Goal: Task Accomplishment & Management: Manage account settings

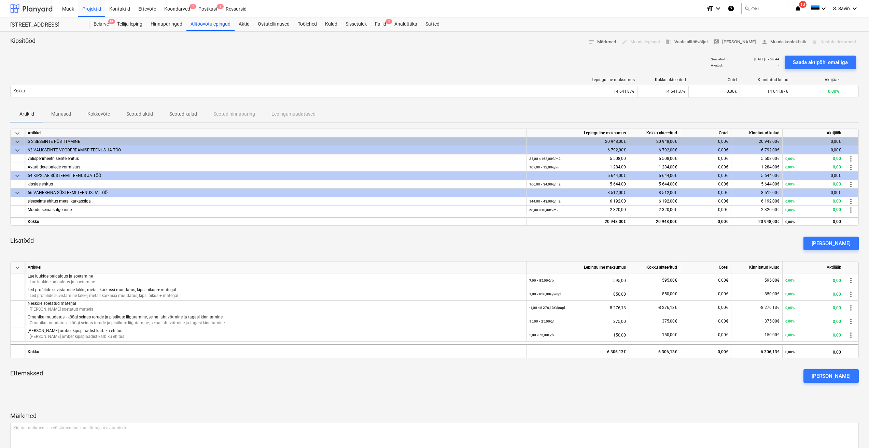
click at [46, 7] on div at bounding box center [31, 8] width 42 height 17
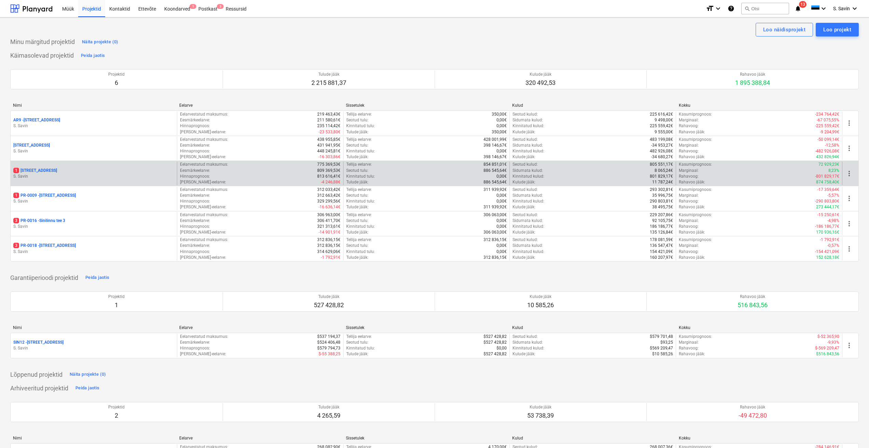
click at [82, 174] on p "S. Savin" at bounding box center [93, 177] width 161 height 6
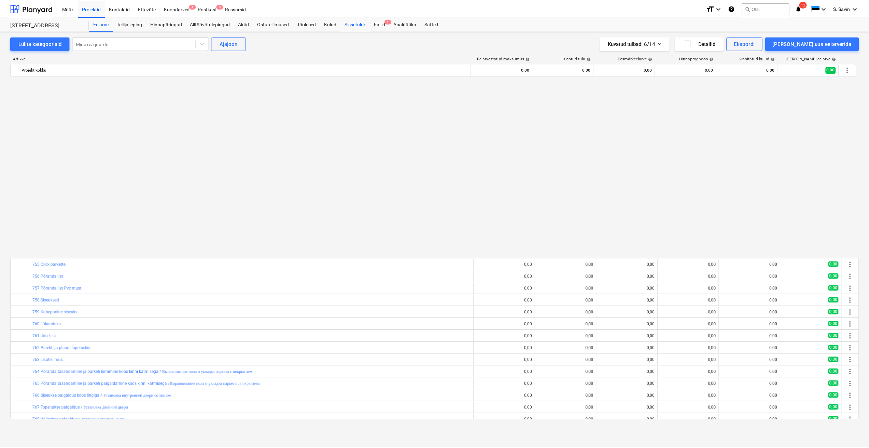
scroll to position [424, 0]
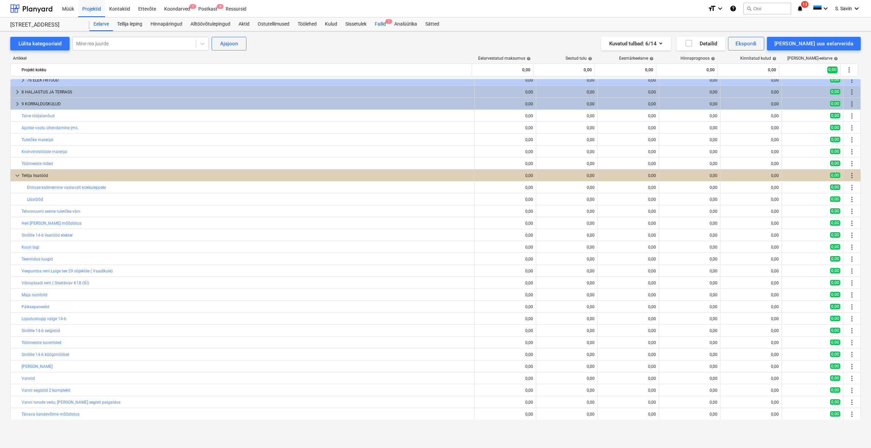
click at [385, 21] on div "Failid 1" at bounding box center [380, 24] width 19 height 14
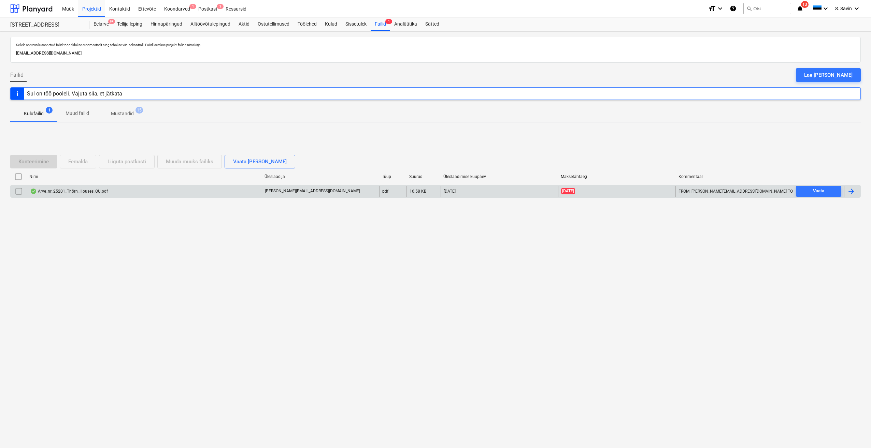
click at [854, 188] on div at bounding box center [851, 191] width 8 height 8
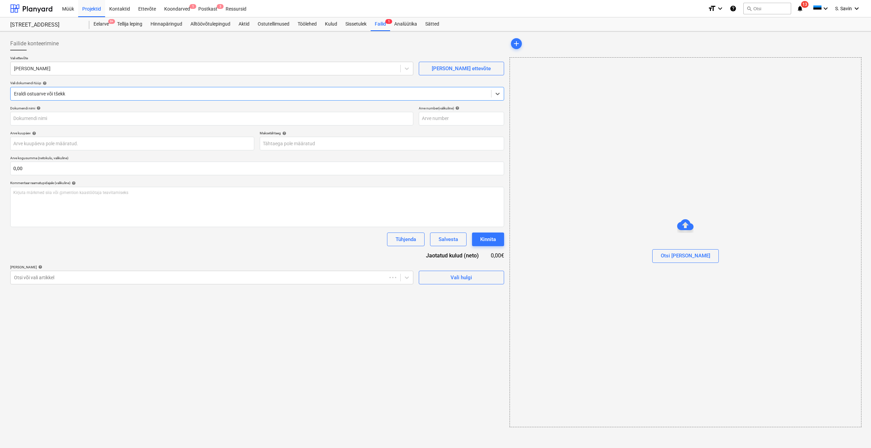
type input "25201"
type input "[DATE]"
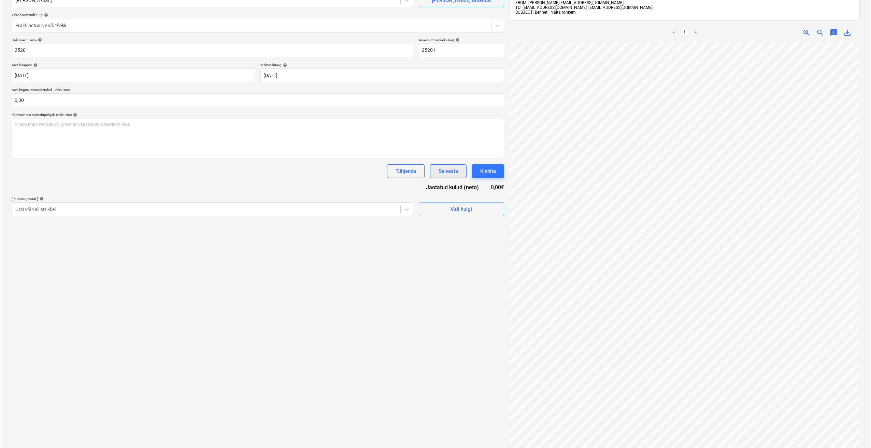
scroll to position [3, 16]
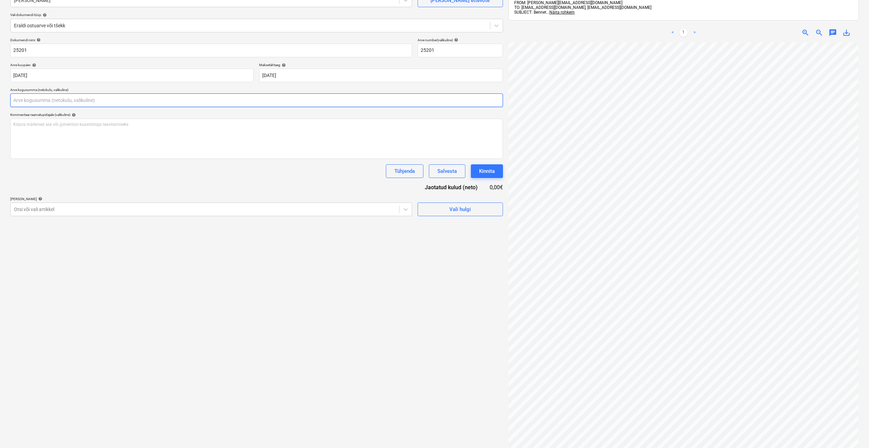
click at [15, 100] on input "text" at bounding box center [256, 101] width 493 height 14
type input "1 921,00"
click at [442, 225] on span "Vali hulgi" at bounding box center [460, 226] width 68 height 9
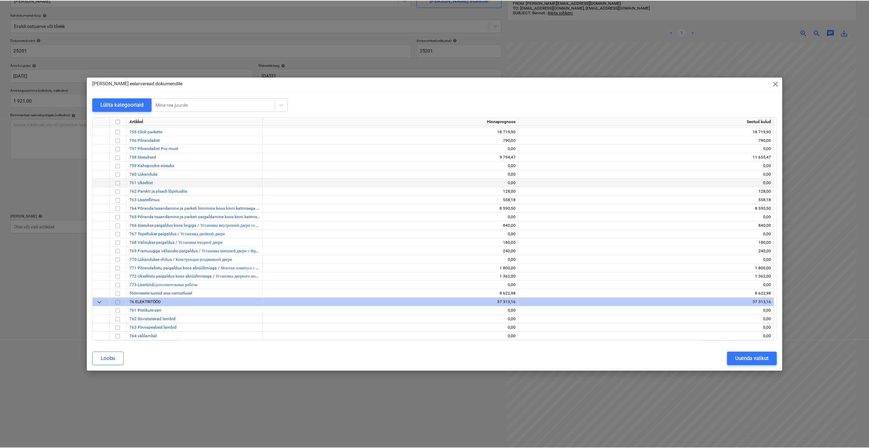
scroll to position [2985, 0]
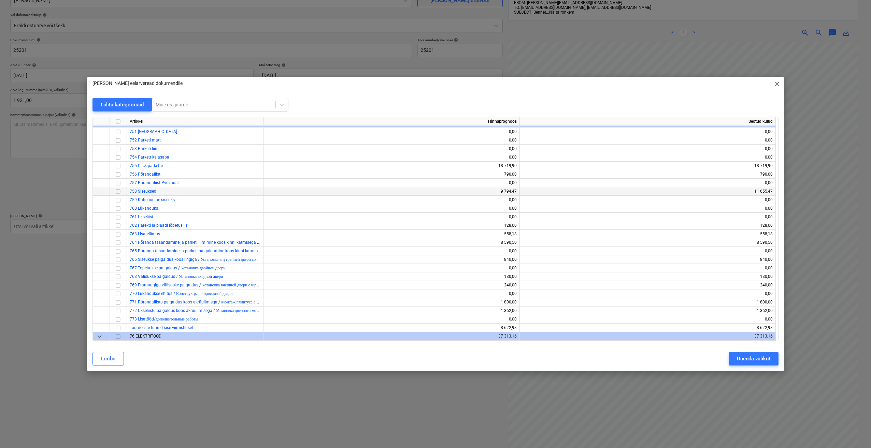
click at [118, 190] on input "checkbox" at bounding box center [118, 192] width 8 height 8
click at [755, 360] on div "Uuenda valikut" at bounding box center [753, 359] width 33 height 9
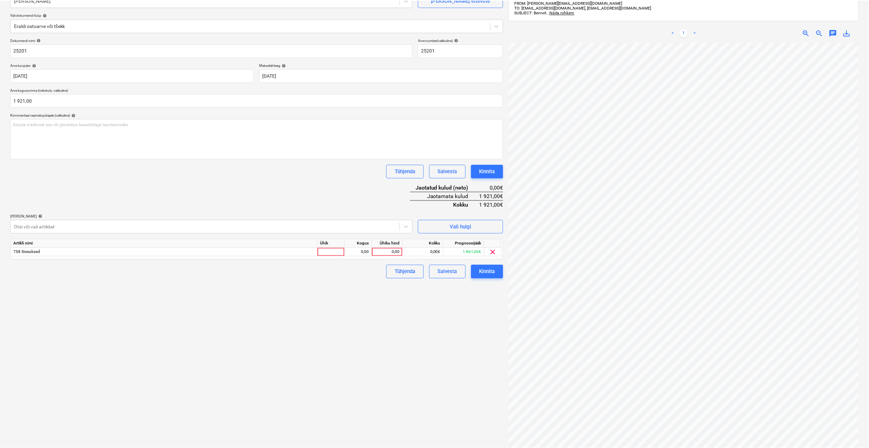
scroll to position [3, 15]
click at [341, 254] on div at bounding box center [331, 252] width 27 height 9
type input "kmpl."
click at [362, 250] on div "0,00" at bounding box center [359, 252] width 22 height 9
type input "1"
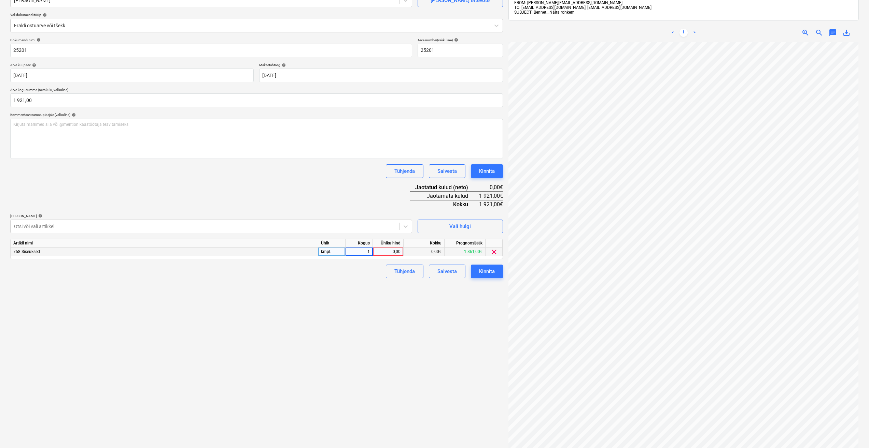
click at [377, 251] on div "0,00" at bounding box center [387, 252] width 25 height 9
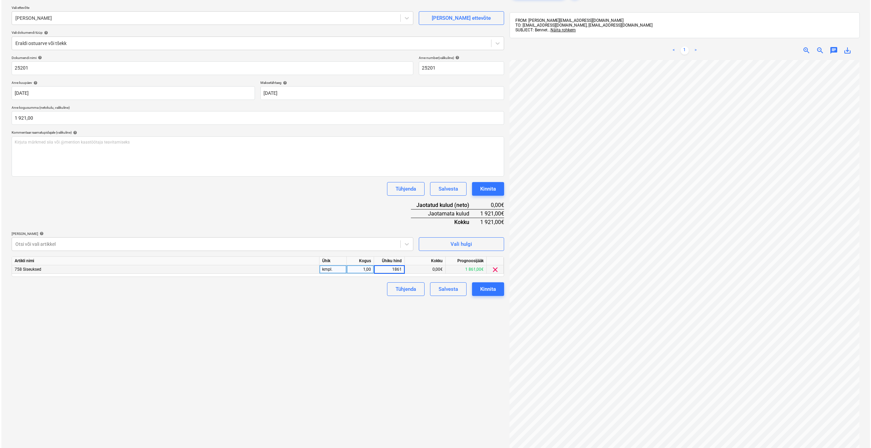
scroll to position [34, 0]
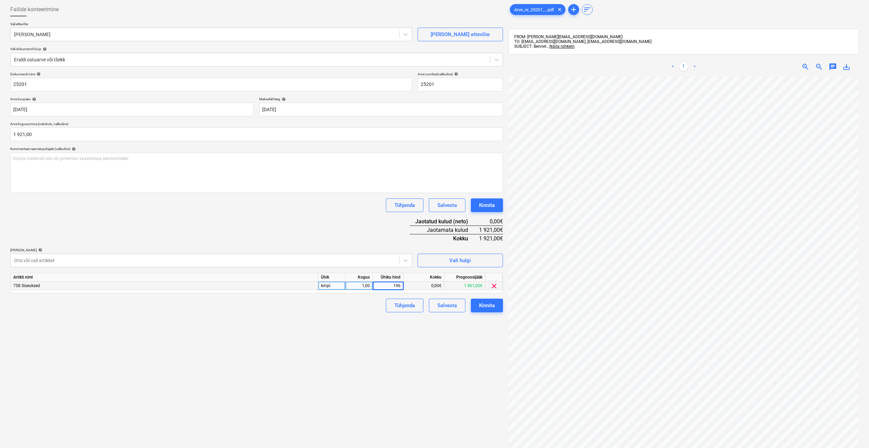
type input "1961"
click at [353, 325] on div "Failide konteerimine Vali ettevõte Bennet [PERSON_NAME] uus ettevõte Vali dokum…" at bounding box center [257, 254] width 498 height 509
click at [484, 310] on div "Kinnita" at bounding box center [487, 305] width 16 height 9
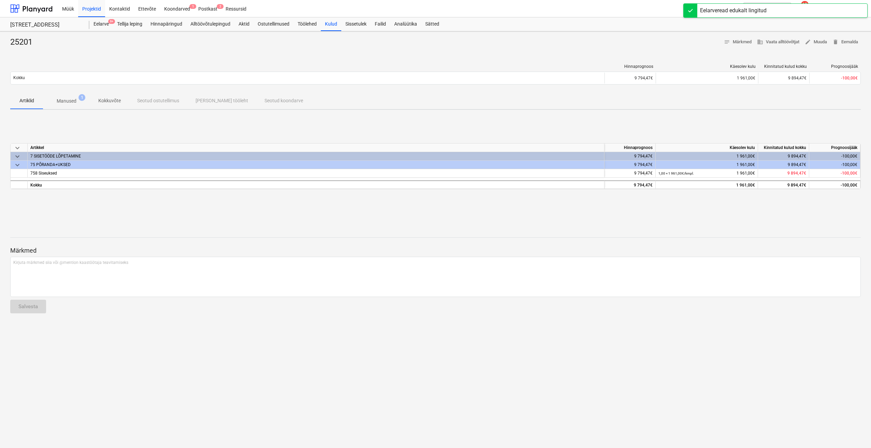
click at [44, 9] on div at bounding box center [31, 8] width 42 height 17
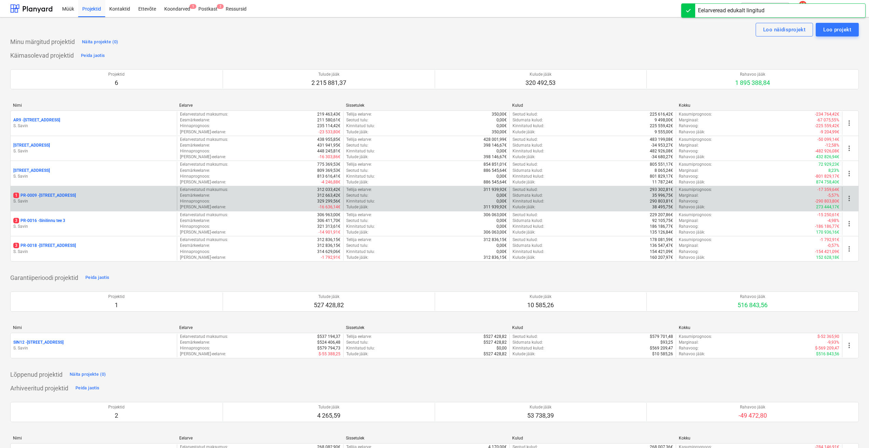
click at [80, 202] on p "S. Savin" at bounding box center [93, 202] width 161 height 6
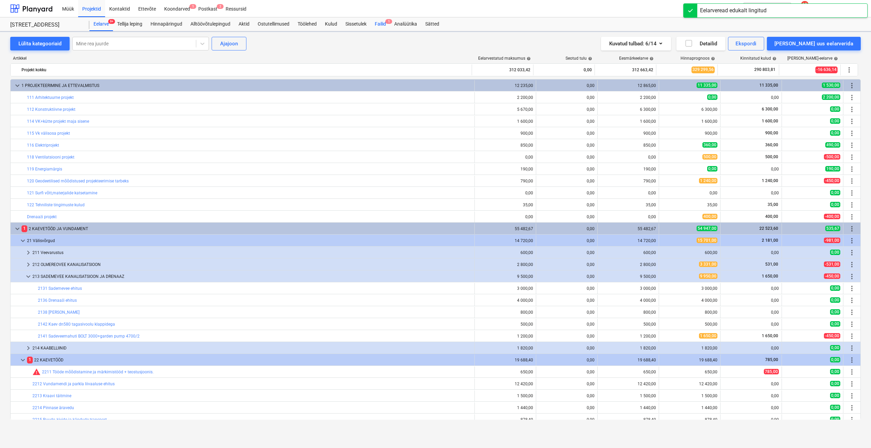
click at [383, 25] on div "Failid 1" at bounding box center [380, 24] width 19 height 14
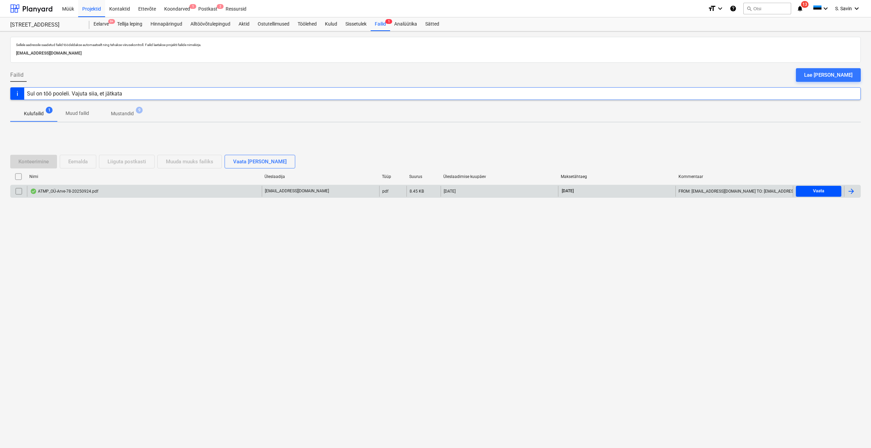
click at [807, 194] on span "Vaata" at bounding box center [819, 191] width 40 height 8
click at [852, 191] on div at bounding box center [851, 191] width 8 height 8
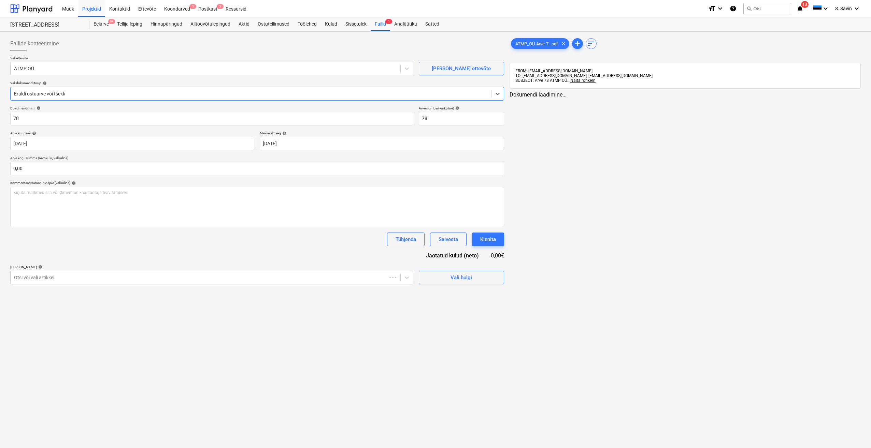
type input "78"
type input "[DATE]"
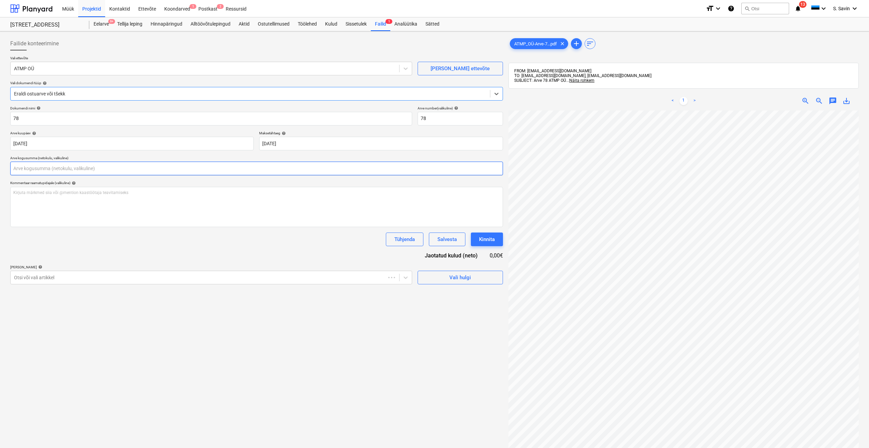
click at [67, 168] on input "text" at bounding box center [256, 169] width 493 height 14
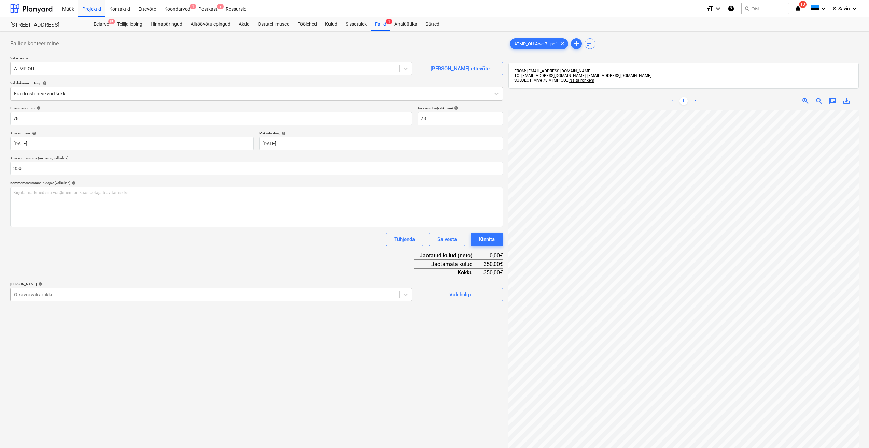
type input "350,00"
click at [143, 291] on div at bounding box center [205, 294] width 382 height 7
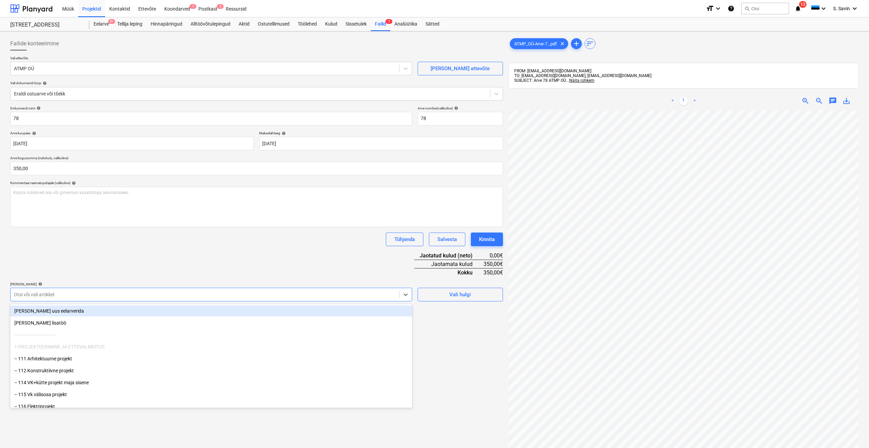
click at [90, 310] on div "[PERSON_NAME] uus eelarverida" at bounding box center [211, 311] width 402 height 11
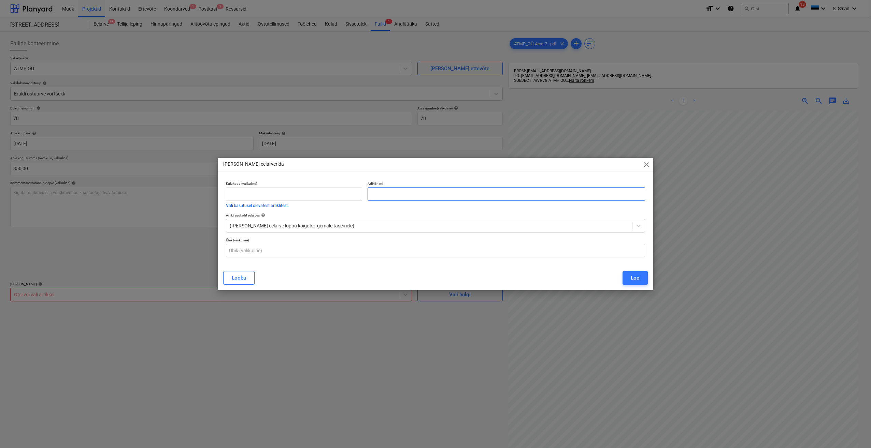
click at [388, 194] on input "text" at bounding box center [506, 194] width 277 height 14
type input "Killustiku laiali vedu"
click at [642, 275] on button "Loo" at bounding box center [635, 278] width 25 height 14
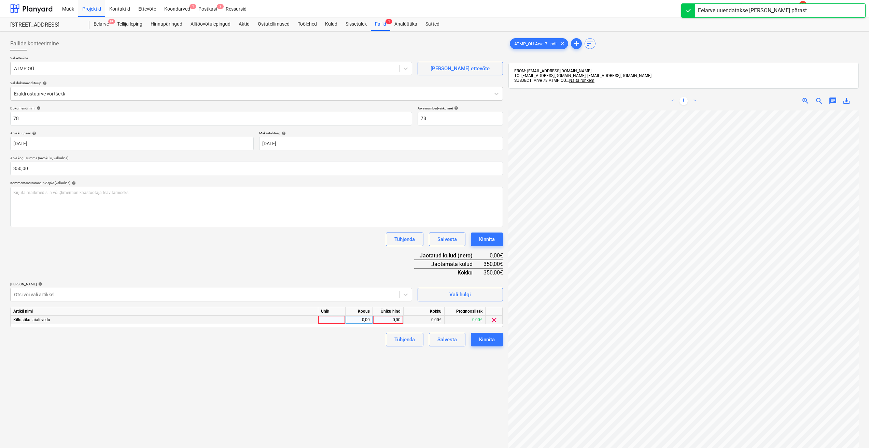
click at [333, 317] on div at bounding box center [331, 320] width 27 height 9
type input "kmpl."
click at [365, 320] on div "0,00" at bounding box center [359, 320] width 22 height 9
type input "1"
click at [387, 318] on div "0,00" at bounding box center [387, 320] width 25 height 9
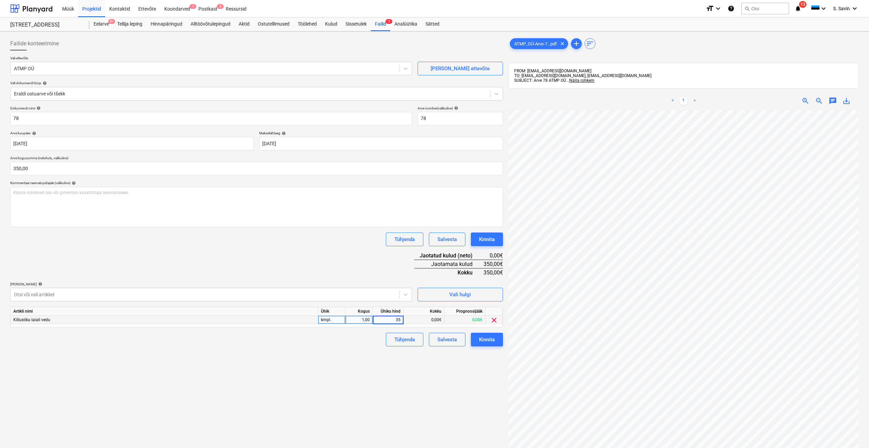
type input "350"
click at [343, 350] on div "Failide konteerimine Vali ettevõte ATMP OÜ [PERSON_NAME] uus ettevõte Vali doku…" at bounding box center [257, 288] width 498 height 509
click at [486, 338] on div "Kinnita" at bounding box center [487, 340] width 16 height 9
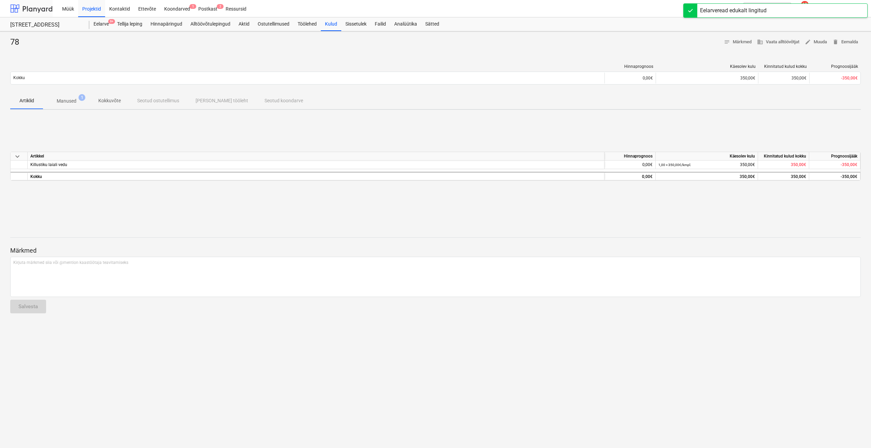
click at [42, 11] on div at bounding box center [31, 8] width 42 height 17
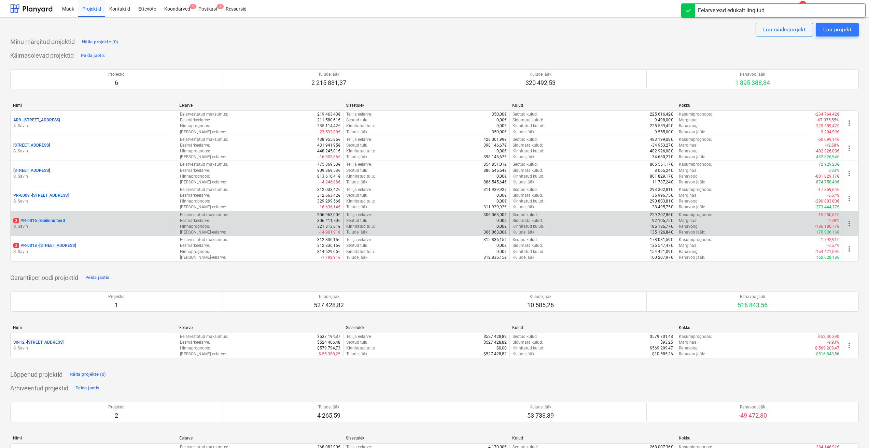
click at [54, 223] on p "3 PR-0016 - Sinilinnu tee 3" at bounding box center [39, 221] width 52 height 6
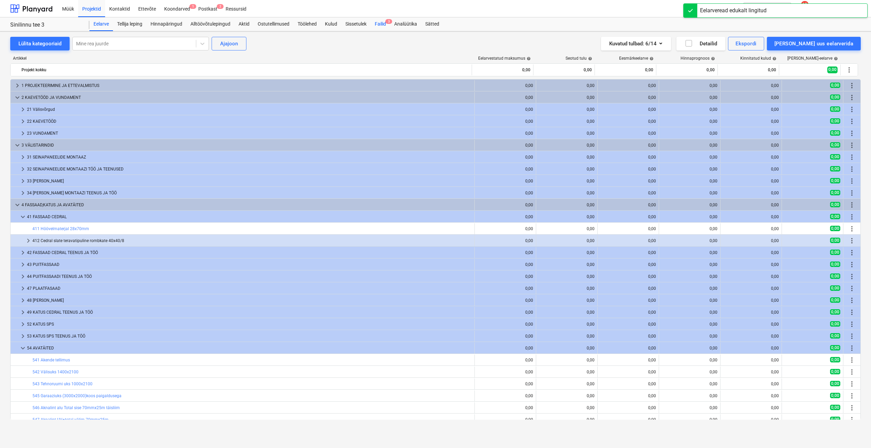
click at [385, 25] on div "Failid 3" at bounding box center [380, 24] width 19 height 14
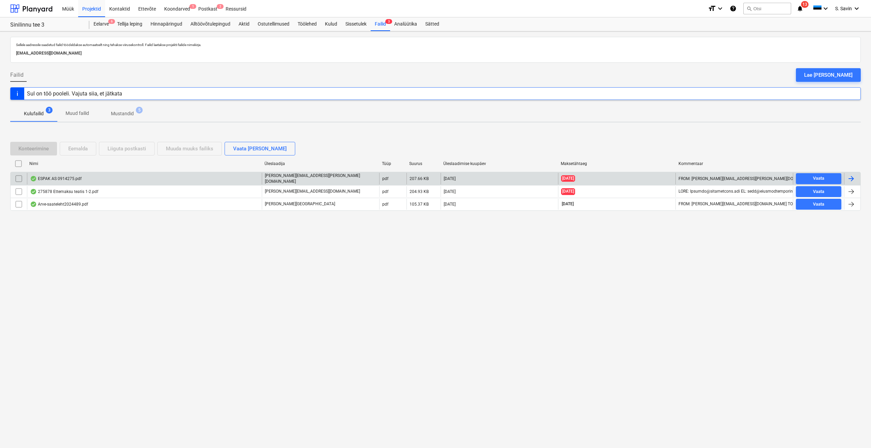
click at [846, 177] on div at bounding box center [852, 179] width 16 height 12
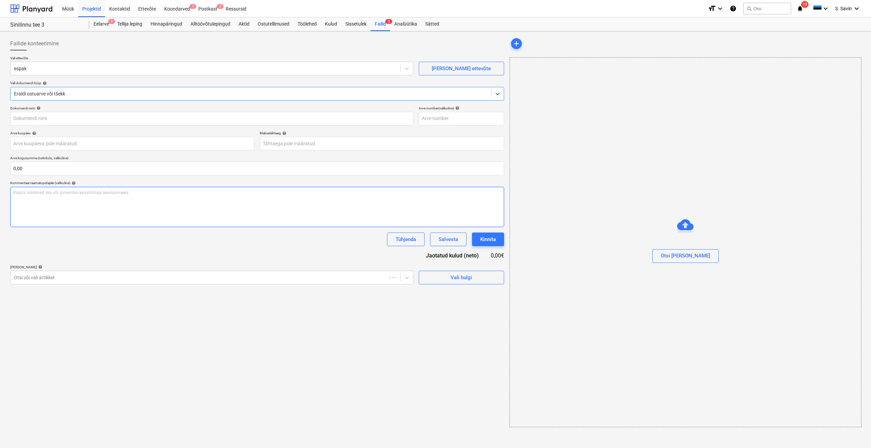
type input "0914275"
type input "[DATE]"
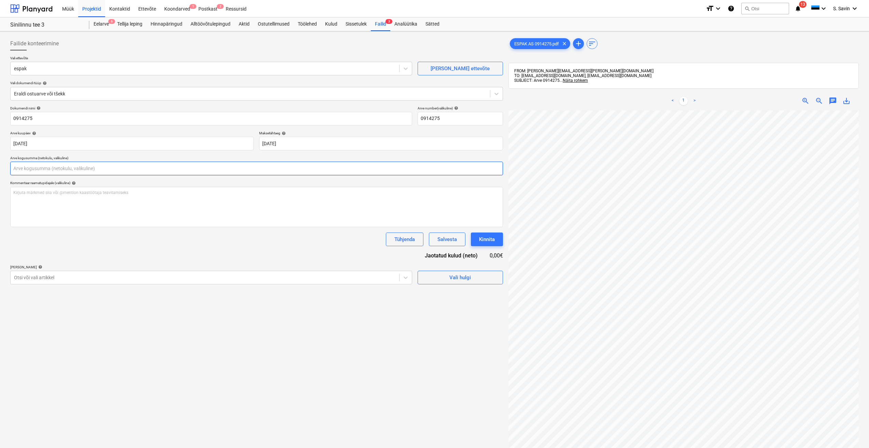
click at [64, 169] on input "text" at bounding box center [256, 169] width 493 height 14
type input "q"
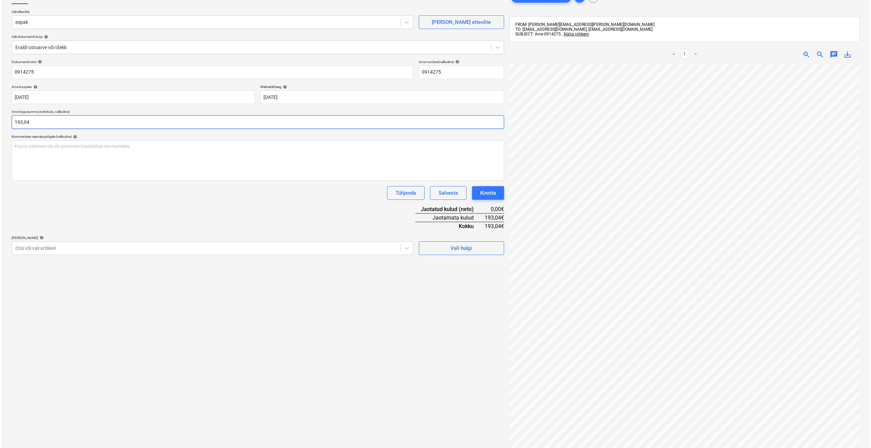
scroll to position [97, 0]
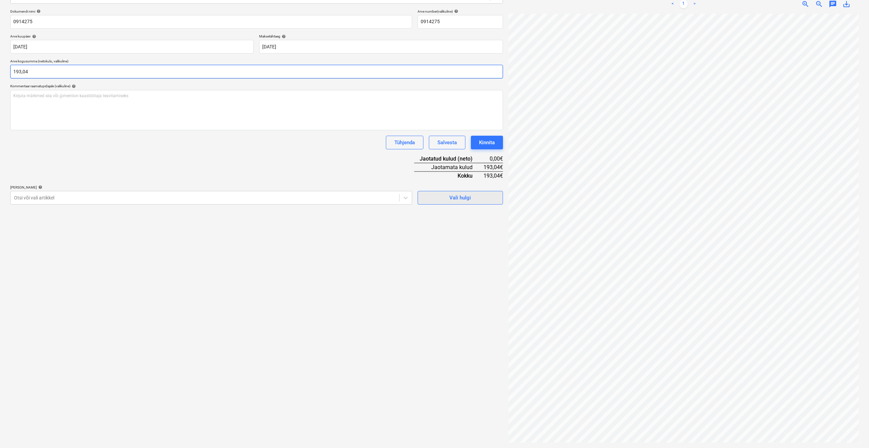
type input "193,04"
click at [430, 200] on span "Vali hulgi" at bounding box center [460, 198] width 68 height 9
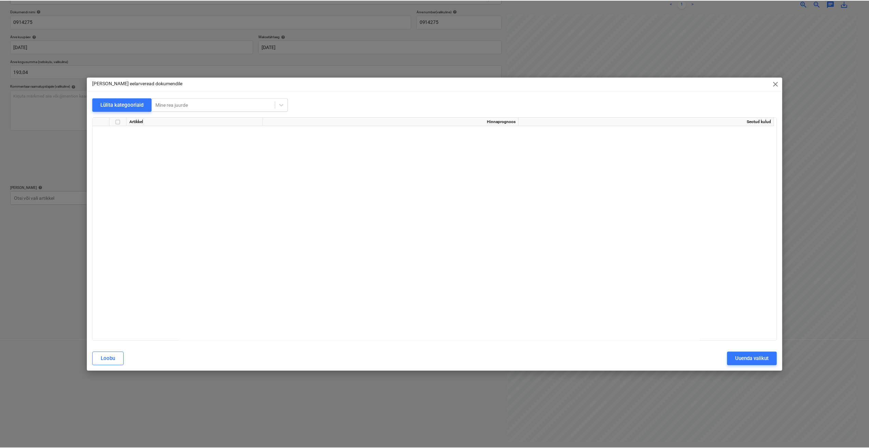
scroll to position [5067, 0]
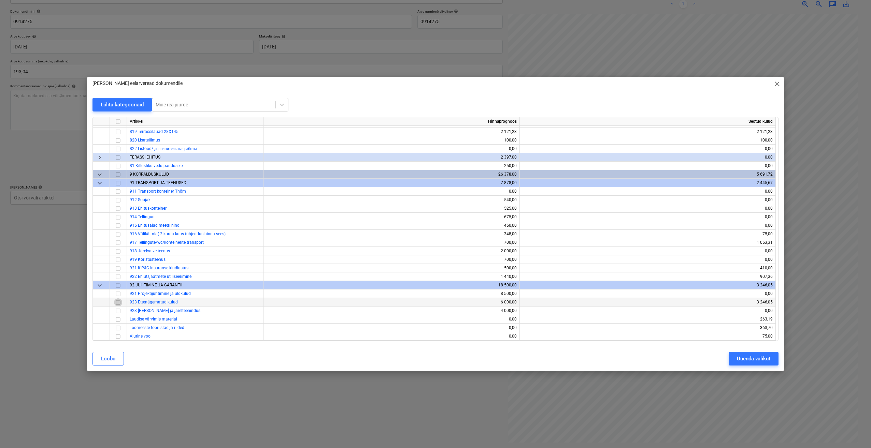
click at [114, 304] on input "checkbox" at bounding box center [118, 303] width 8 height 8
click at [743, 358] on div "Uuenda valikut" at bounding box center [753, 359] width 33 height 9
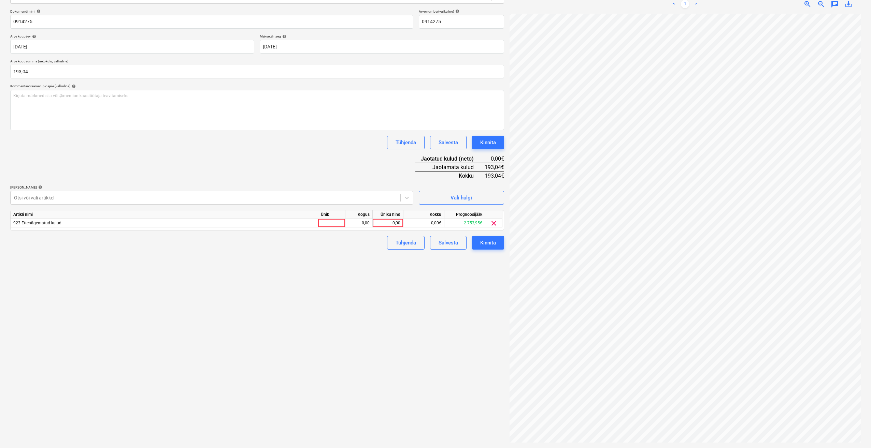
scroll to position [0, 8]
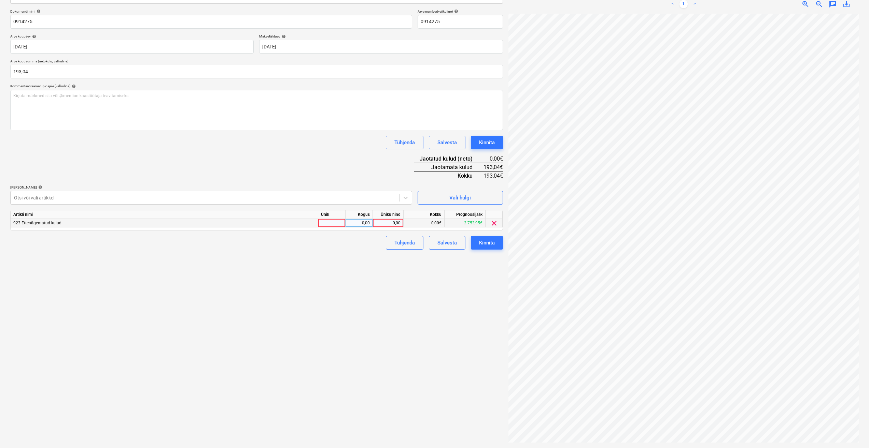
click at [338, 223] on div at bounding box center [331, 223] width 27 height 9
type input "kmpl."
click at [359, 223] on div "0,00" at bounding box center [359, 223] width 22 height 9
type input "1"
click at [384, 223] on div "0,00" at bounding box center [387, 223] width 25 height 9
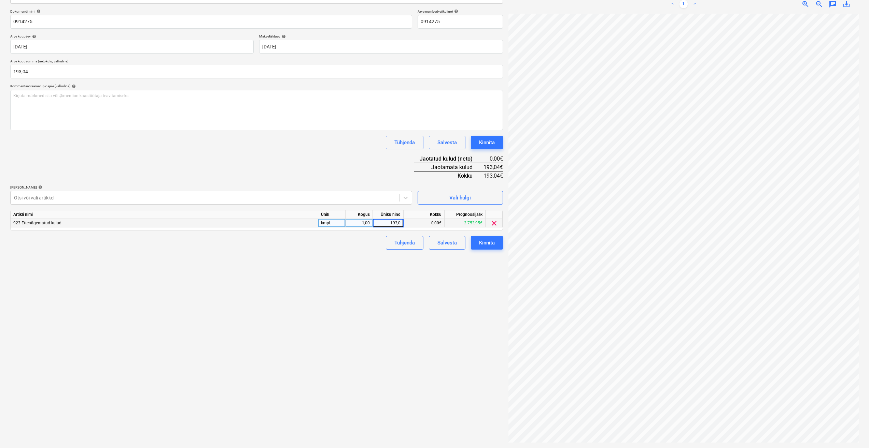
type input "193,04"
click at [373, 277] on div "Failide konteerimine Vali ettevõte espak [PERSON_NAME] uus ettevõte Vali dokume…" at bounding box center [257, 191] width 498 height 509
click at [476, 248] on button "Kinnita" at bounding box center [487, 243] width 32 height 14
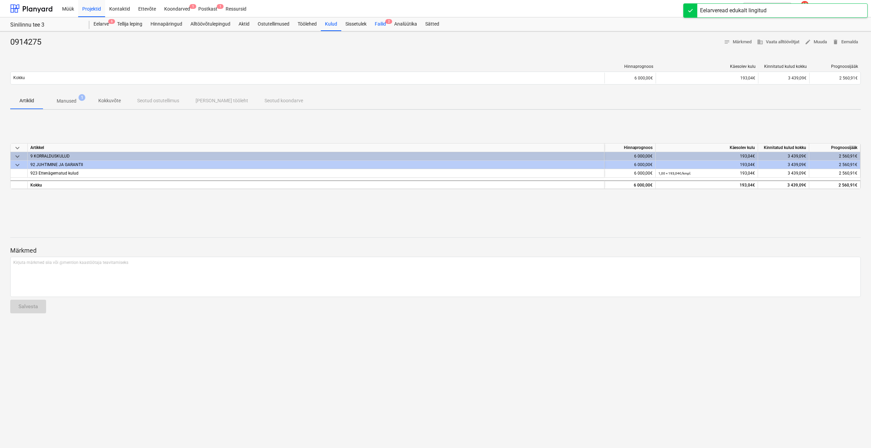
click at [382, 27] on div "Failid 2" at bounding box center [380, 24] width 19 height 14
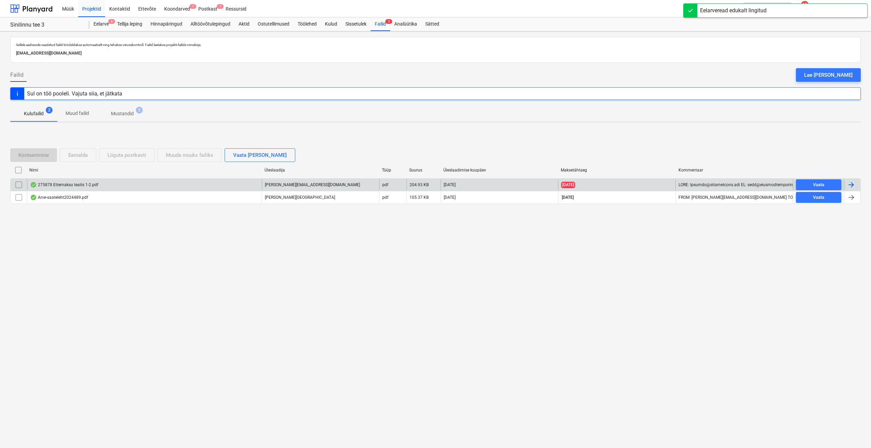
click at [853, 186] on div at bounding box center [851, 185] width 8 height 8
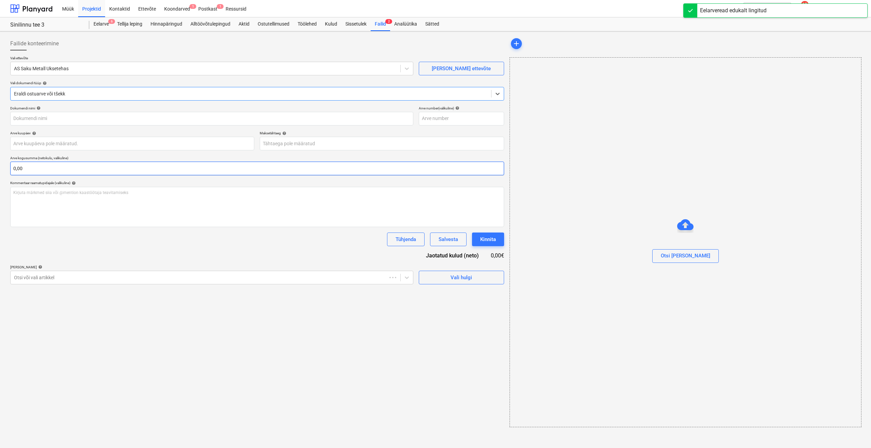
type input "275878"
type input "[DATE]"
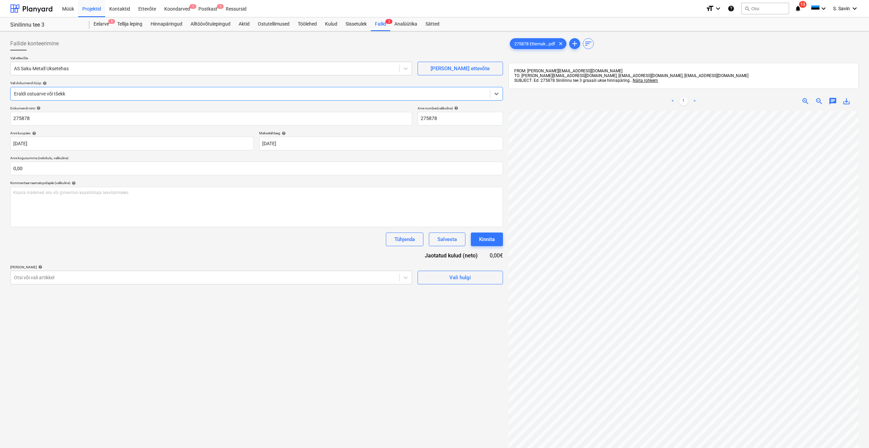
scroll to position [34, 0]
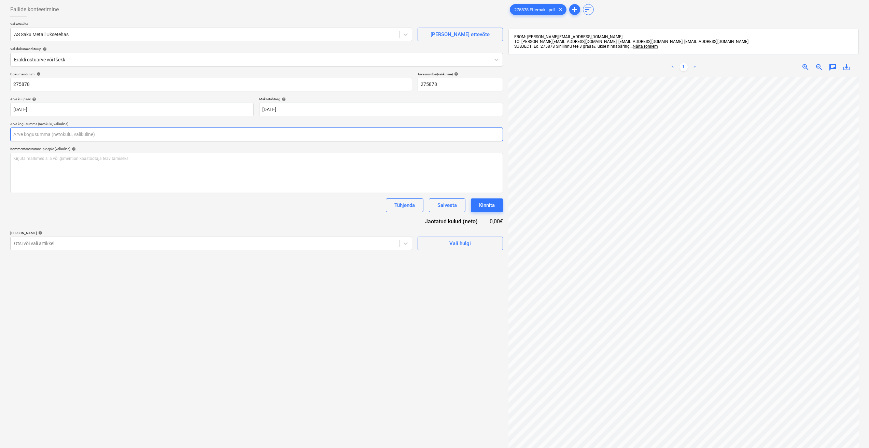
click at [21, 132] on input "text" at bounding box center [256, 135] width 493 height 14
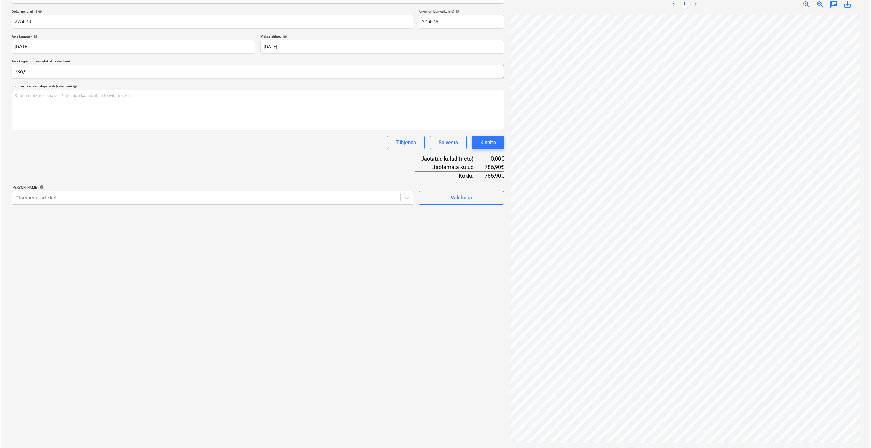
scroll to position [0, 0]
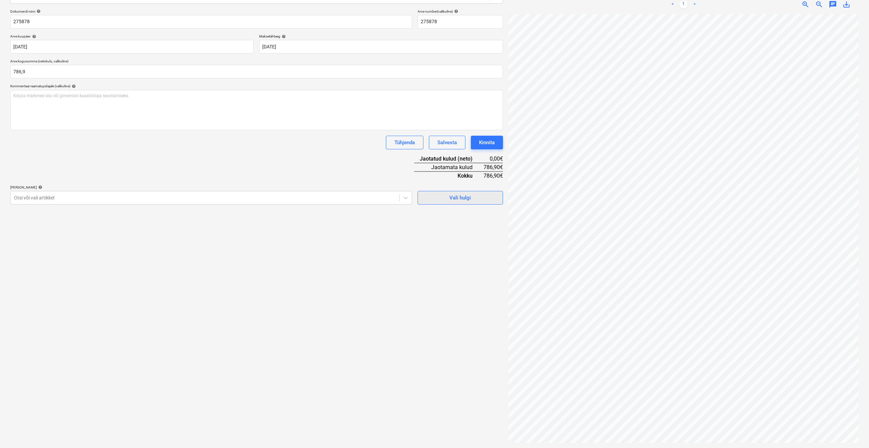
type input "786,90"
click at [449, 197] on span "Vali hulgi" at bounding box center [460, 198] width 68 height 9
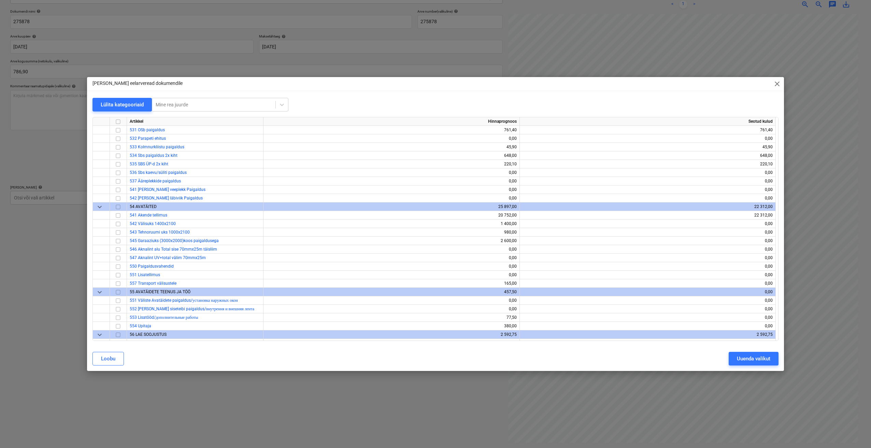
scroll to position [2526, 0]
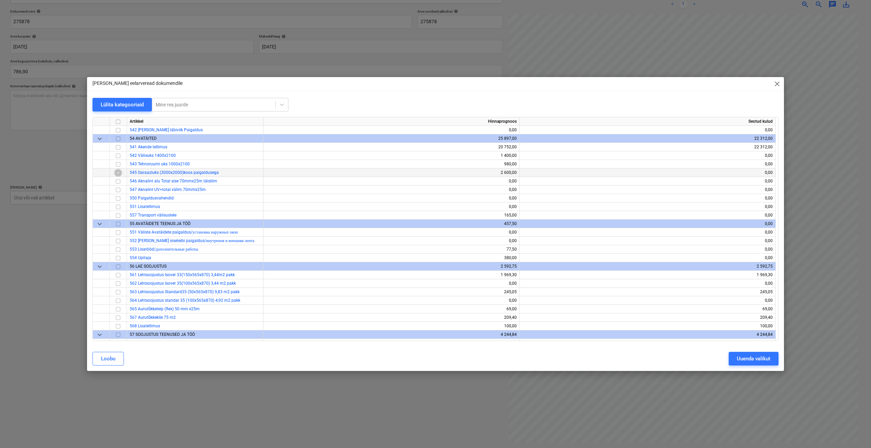
click at [118, 174] on input "checkbox" at bounding box center [118, 173] width 8 height 8
click at [763, 357] on div "Uuenda valikut" at bounding box center [753, 359] width 33 height 9
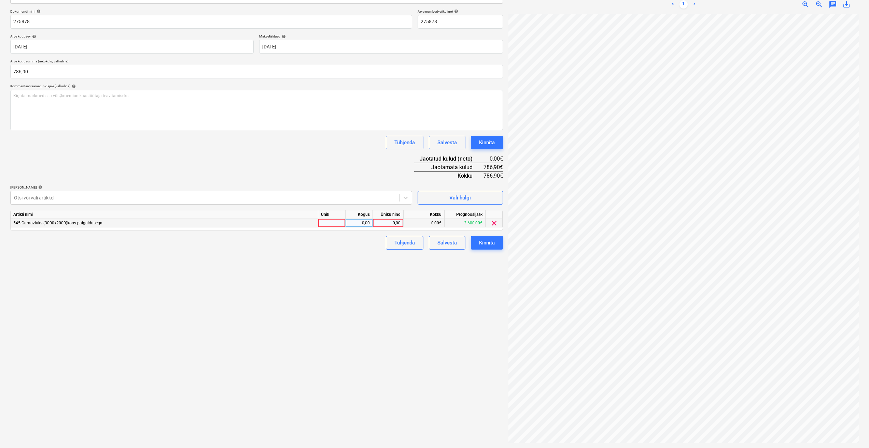
click at [332, 223] on div at bounding box center [331, 223] width 27 height 9
type input "kmpl."
click at [352, 224] on div "0,00" at bounding box center [359, 223] width 22 height 9
type input "1"
click at [388, 222] on div "0,00" at bounding box center [387, 223] width 25 height 9
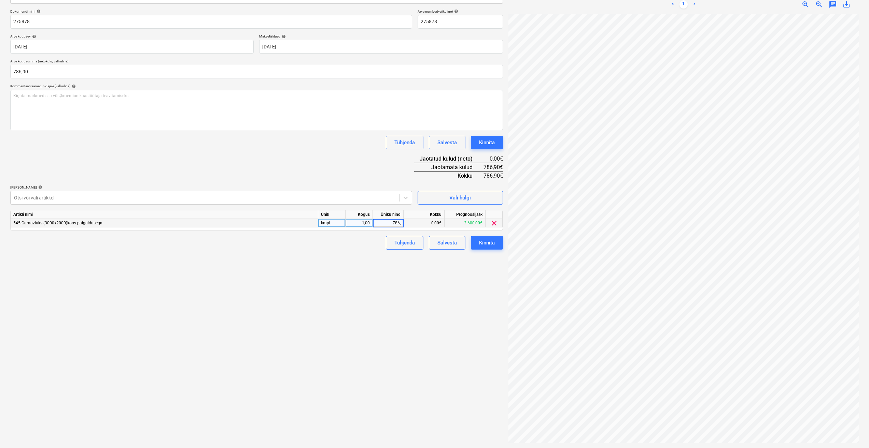
type input "786,9"
click at [354, 262] on div "Failide konteerimine Vali ettevõte AS Saku Metall Uksetehas [PERSON_NAME] uus e…" at bounding box center [257, 191] width 498 height 509
click at [477, 244] on button "Kinnita" at bounding box center [487, 243] width 32 height 14
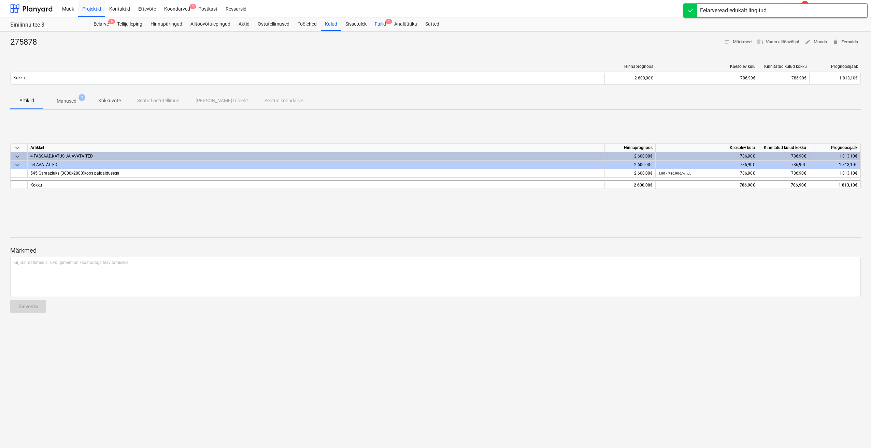
click at [383, 25] on div "Failid 1" at bounding box center [380, 24] width 19 height 14
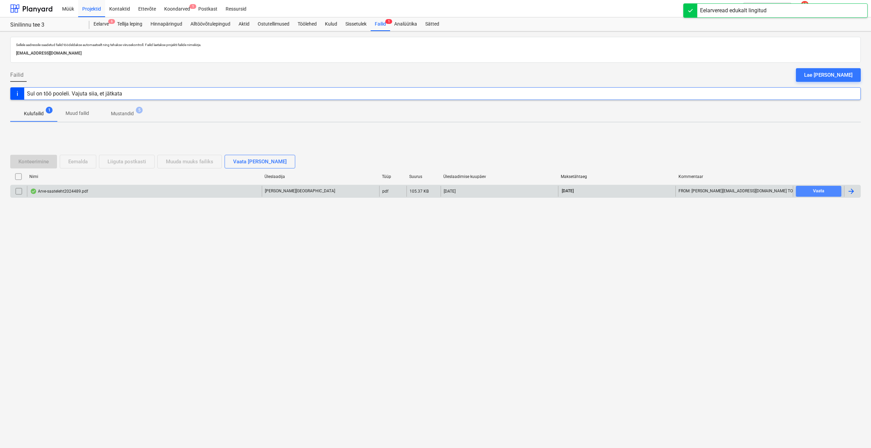
click at [823, 194] on div "Vaata" at bounding box center [818, 191] width 11 height 8
click at [854, 195] on div at bounding box center [851, 191] width 8 height 8
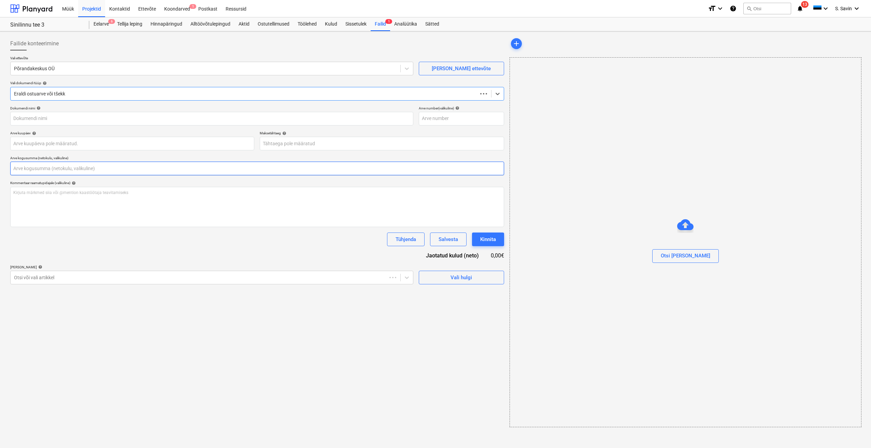
click at [42, 167] on input "text" at bounding box center [257, 169] width 494 height 14
type input "2024489"
type input "[DATE]"
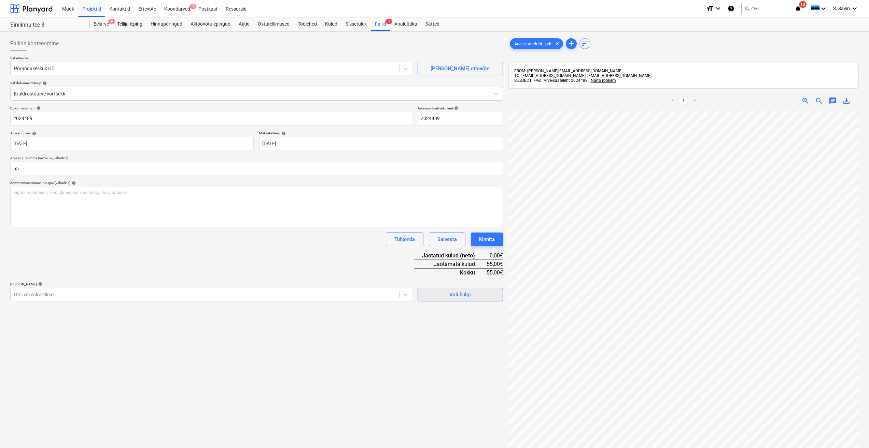
type input "55,00"
click at [450, 298] on div "Vali hulgi" at bounding box center [460, 294] width 22 height 9
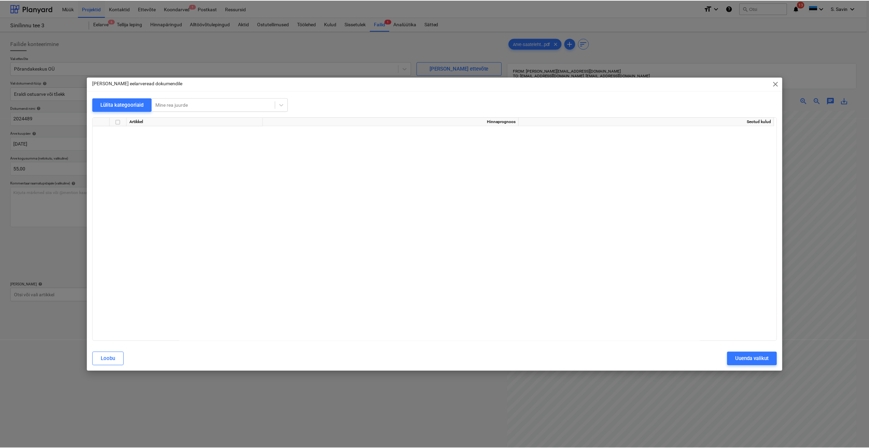
scroll to position [5067, 0]
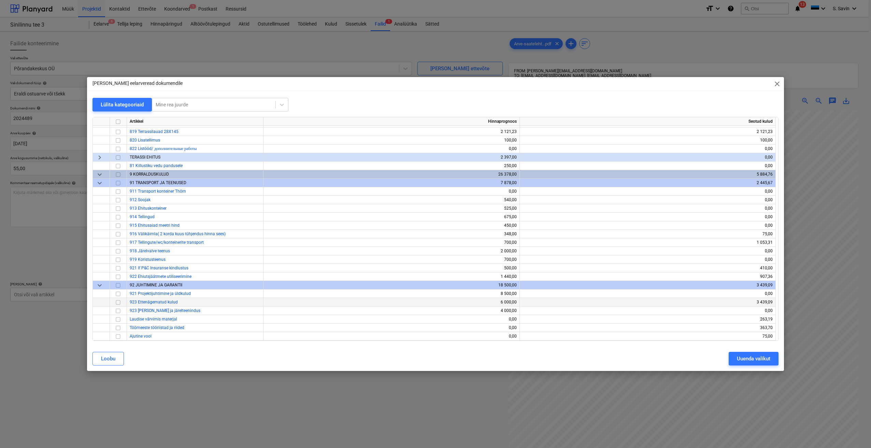
click at [118, 305] on input "checkbox" at bounding box center [118, 303] width 8 height 8
click at [745, 361] on div "Uuenda valikut" at bounding box center [753, 359] width 33 height 9
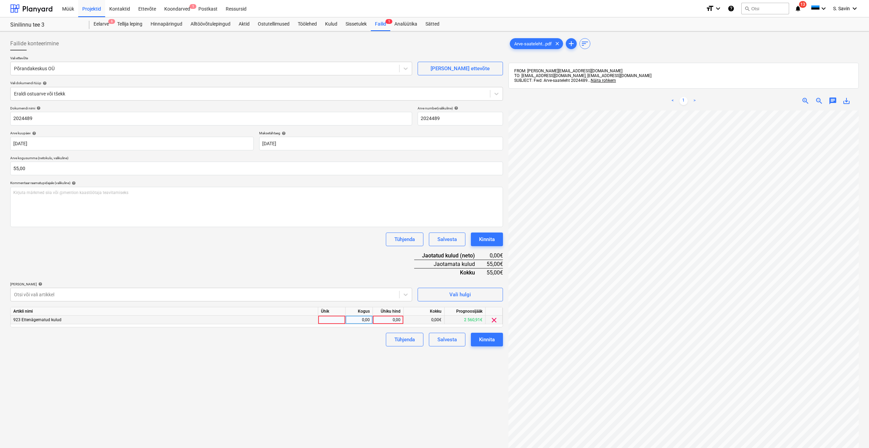
click at [340, 323] on div at bounding box center [331, 320] width 27 height 9
type input "kmpl."
click at [355, 321] on div "0,00" at bounding box center [359, 320] width 22 height 9
click at [382, 321] on div "0,00" at bounding box center [387, 320] width 25 height 9
type input "55"
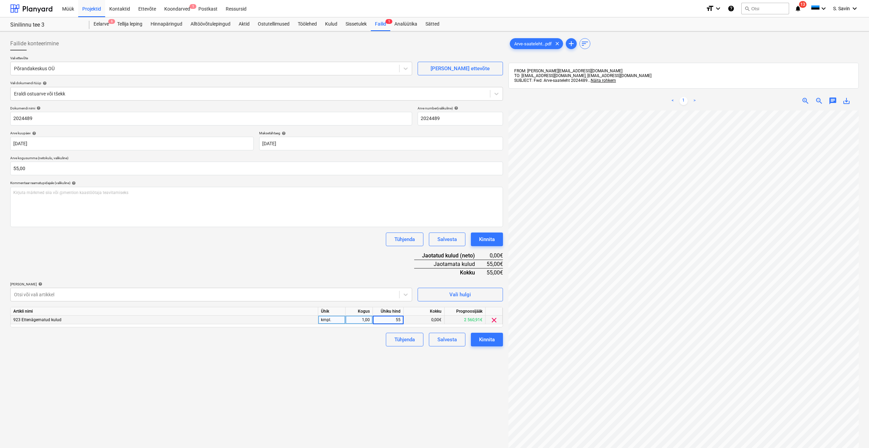
click at [449, 367] on div "Failide konteerimine Vali ettevõte Põrandakeskus OÜ [PERSON_NAME] uus ettevõte …" at bounding box center [257, 288] width 498 height 509
click at [483, 342] on div "Kinnita" at bounding box center [487, 340] width 16 height 9
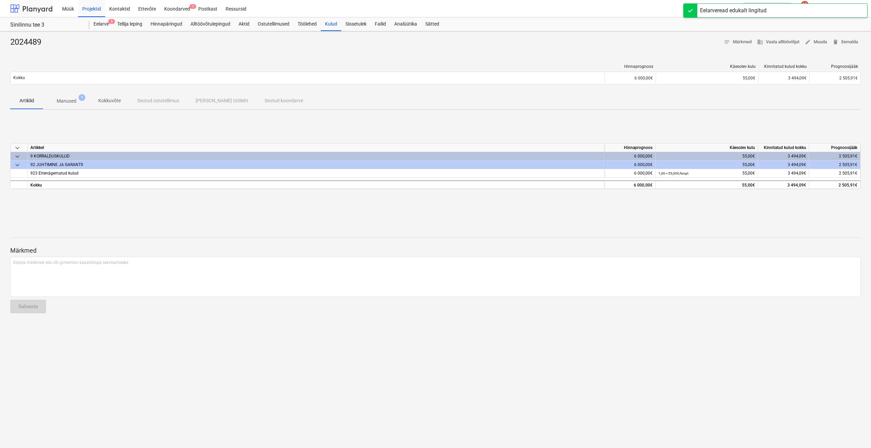
click at [47, 10] on div at bounding box center [31, 8] width 42 height 17
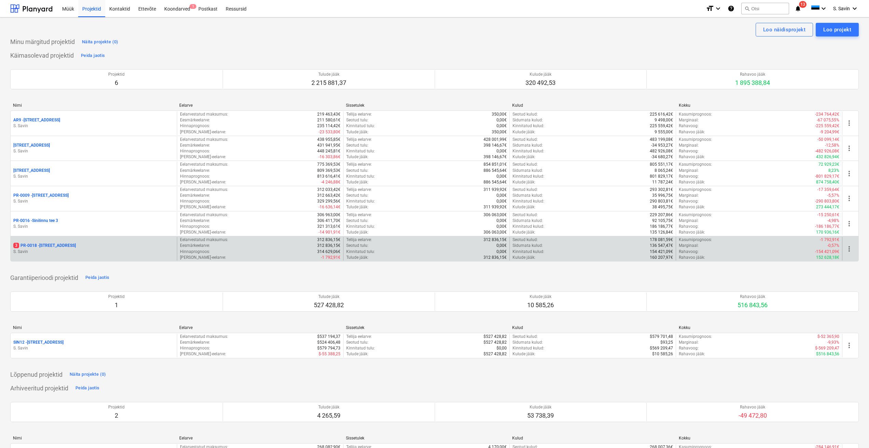
click at [80, 246] on div "3 PR-0018 - Matso tee 9" at bounding box center [93, 246] width 161 height 6
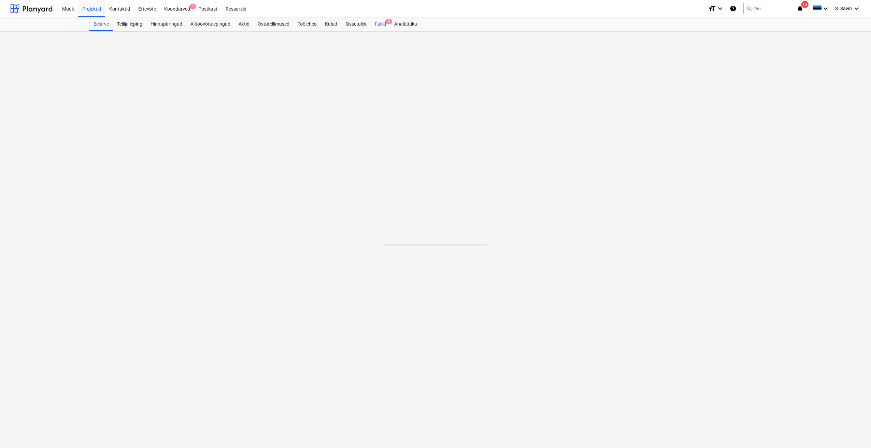
click at [380, 23] on div "Failid 3" at bounding box center [380, 24] width 19 height 14
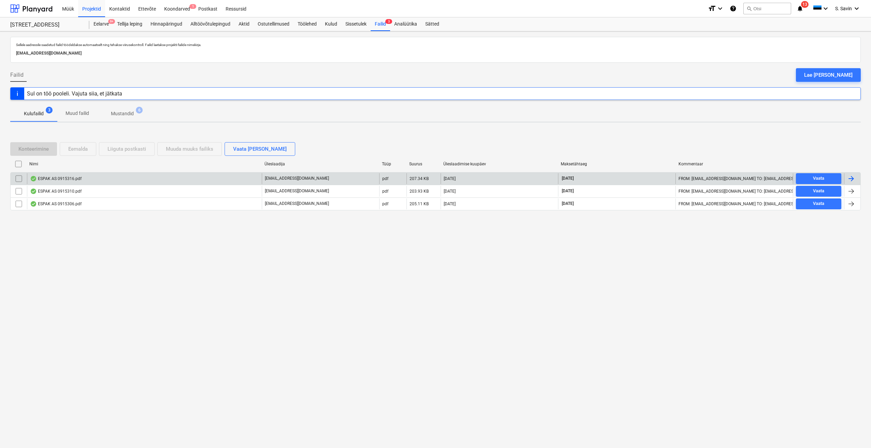
click at [845, 176] on div at bounding box center [852, 178] width 16 height 11
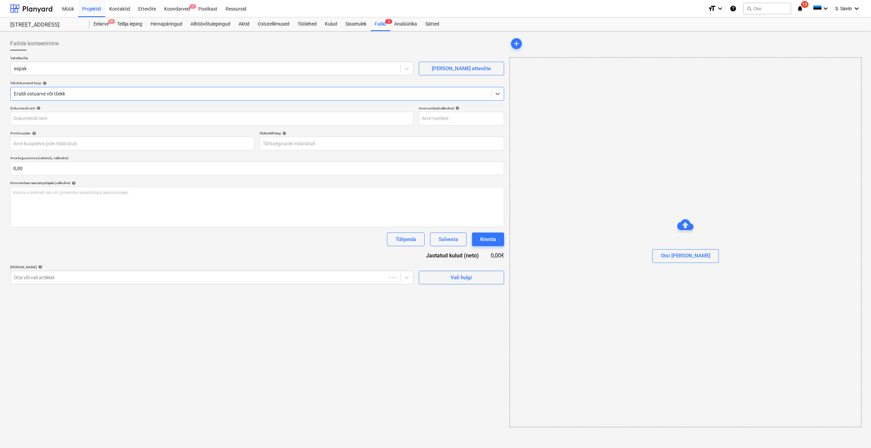
type input "0915316"
type input "[DATE]"
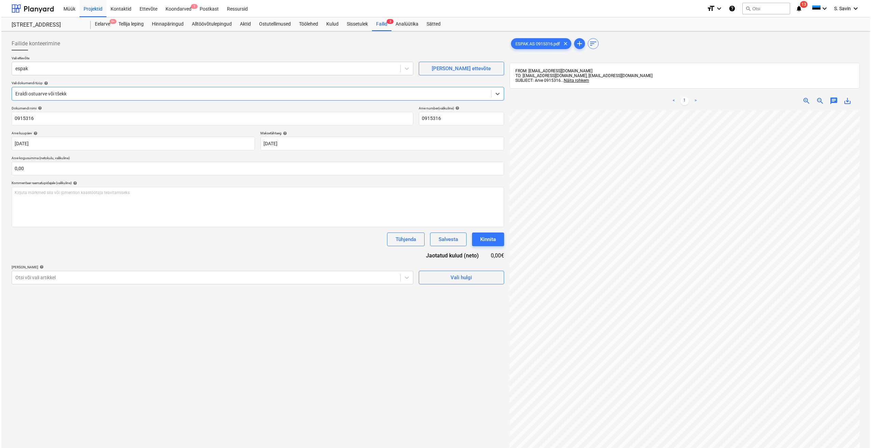
scroll to position [34, 0]
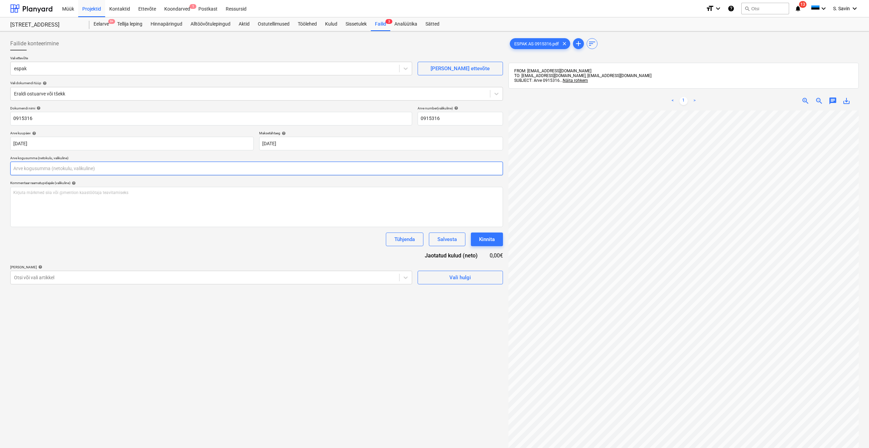
click at [38, 168] on input "text" at bounding box center [256, 169] width 493 height 14
type input "60,04"
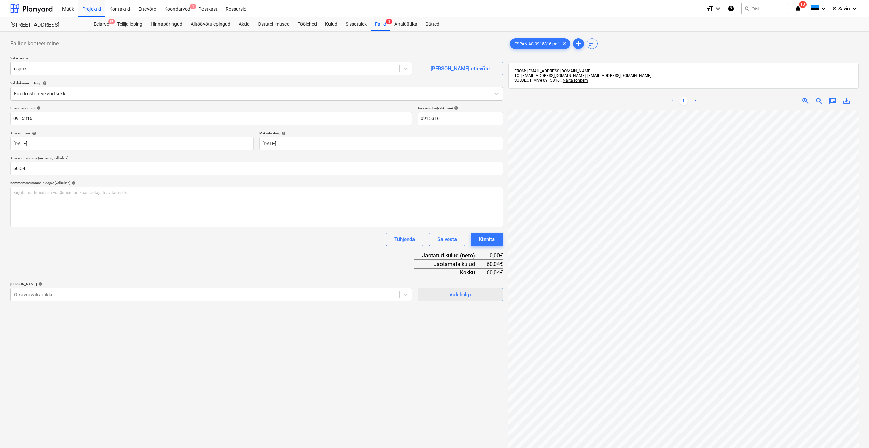
click at [444, 293] on span "Vali hulgi" at bounding box center [460, 294] width 68 height 9
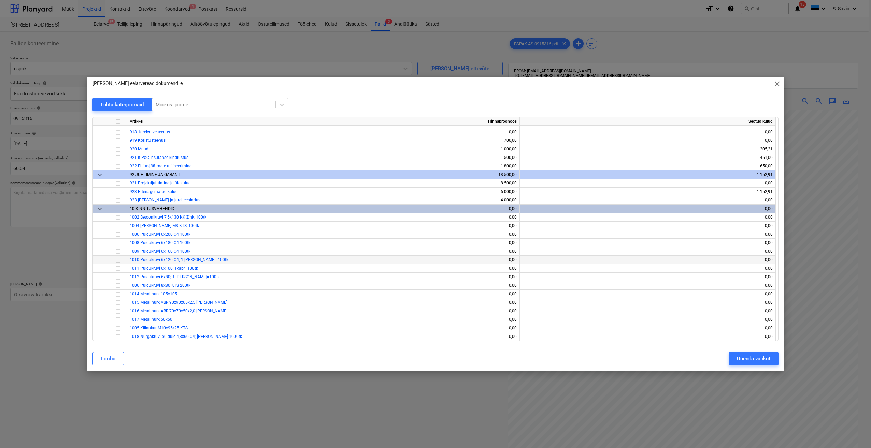
scroll to position [3377, 0]
click at [121, 194] on input "checkbox" at bounding box center [118, 192] width 8 height 8
click at [756, 357] on div "Uuenda valikut" at bounding box center [753, 359] width 33 height 9
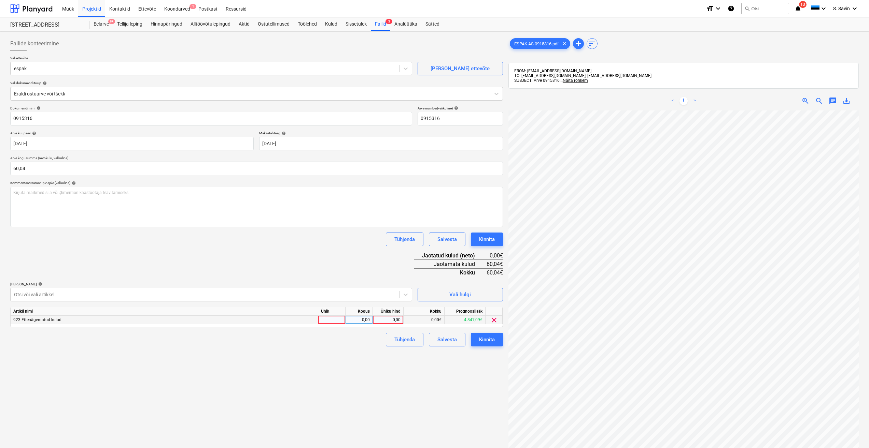
click at [334, 319] on div at bounding box center [331, 320] width 27 height 9
type input "kmpl."
click at [350, 320] on div "0,00" at bounding box center [359, 320] width 22 height 9
click at [381, 316] on div "0,00" at bounding box center [387, 320] width 25 height 9
type input "60,04"
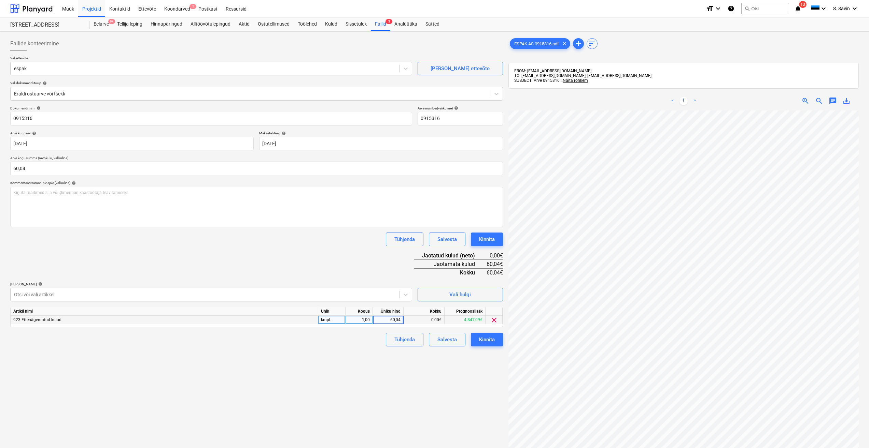
click at [377, 347] on div "Failide konteerimine Vali ettevõte espak [PERSON_NAME] uus ettevõte Vali dokume…" at bounding box center [257, 288] width 498 height 509
click at [483, 341] on div "Kinnita" at bounding box center [487, 340] width 16 height 9
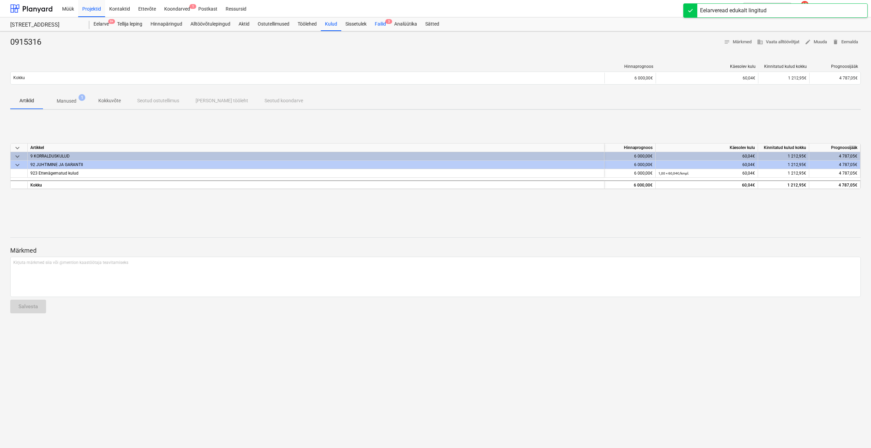
click at [377, 25] on div "Failid 3" at bounding box center [380, 24] width 19 height 14
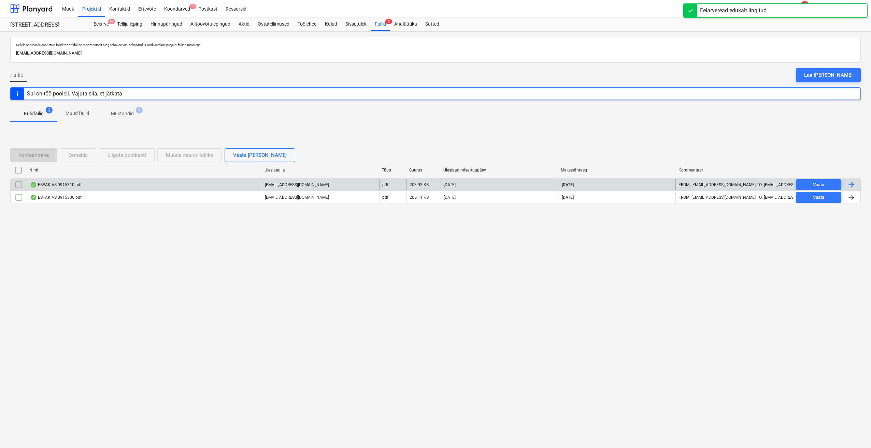
click at [850, 184] on div at bounding box center [851, 185] width 8 height 8
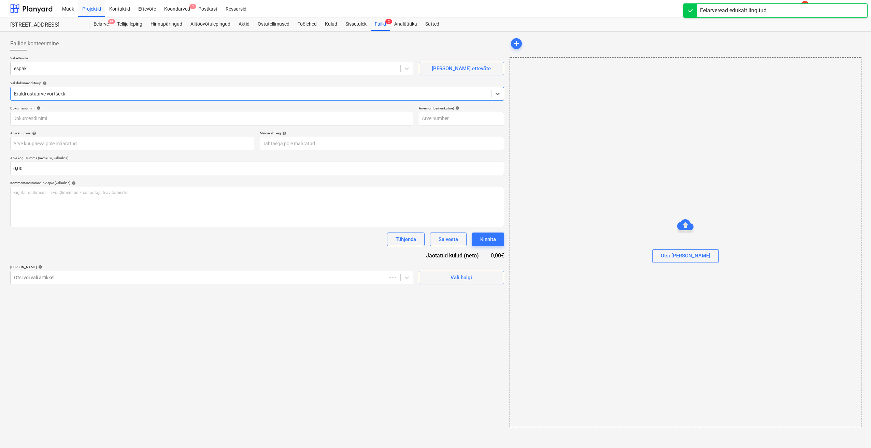
type input "0915310"
type input "[DATE]"
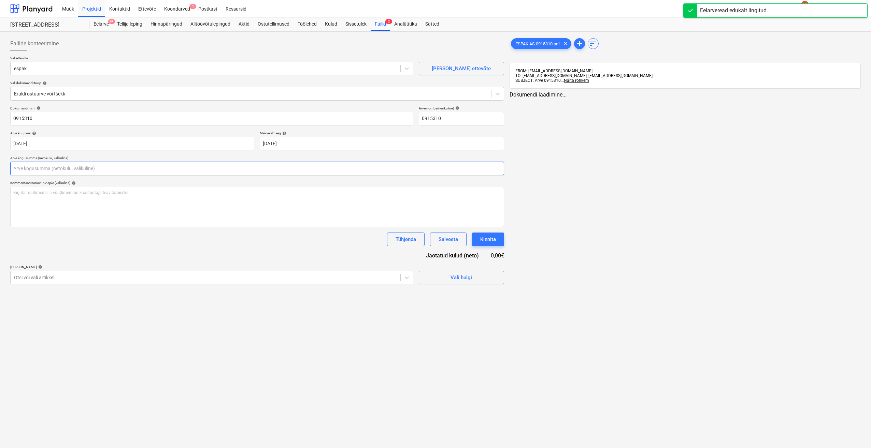
click at [97, 172] on input "text" at bounding box center [257, 169] width 494 height 14
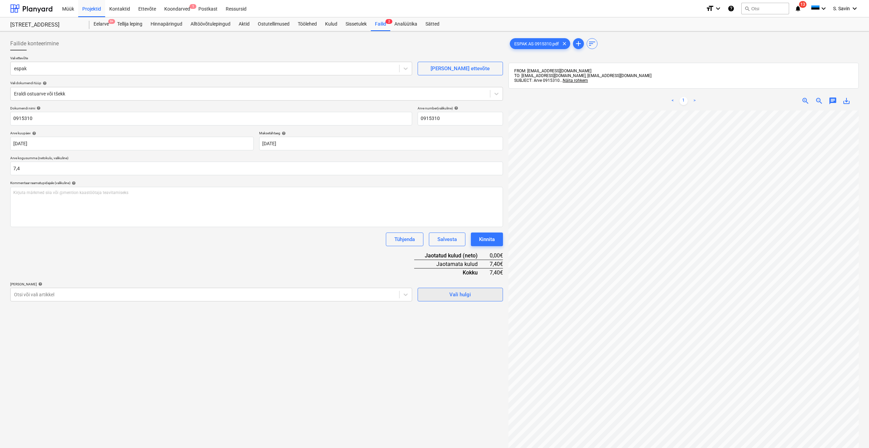
type input "7,40"
click at [447, 296] on span "Vali hulgi" at bounding box center [460, 294] width 68 height 9
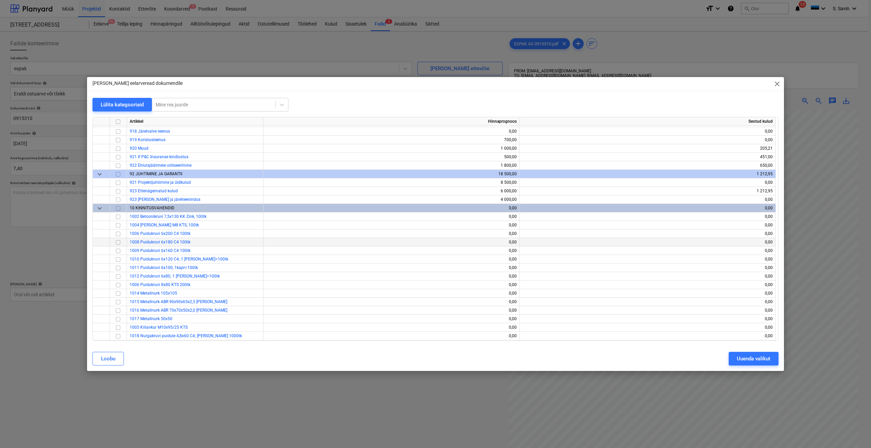
scroll to position [3377, 0]
click at [118, 189] on input "checkbox" at bounding box center [118, 192] width 8 height 8
click at [741, 358] on div "Uuenda valikut" at bounding box center [753, 359] width 33 height 9
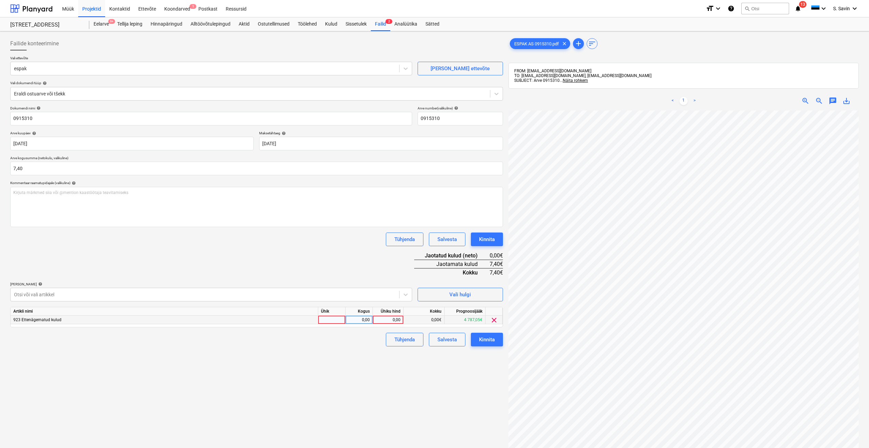
click at [327, 317] on div at bounding box center [331, 320] width 27 height 9
type input "kmpl."
click at [368, 318] on div "0,00" at bounding box center [359, 320] width 22 height 9
click at [377, 320] on div "0,00" at bounding box center [387, 320] width 25 height 9
type input "7,4"
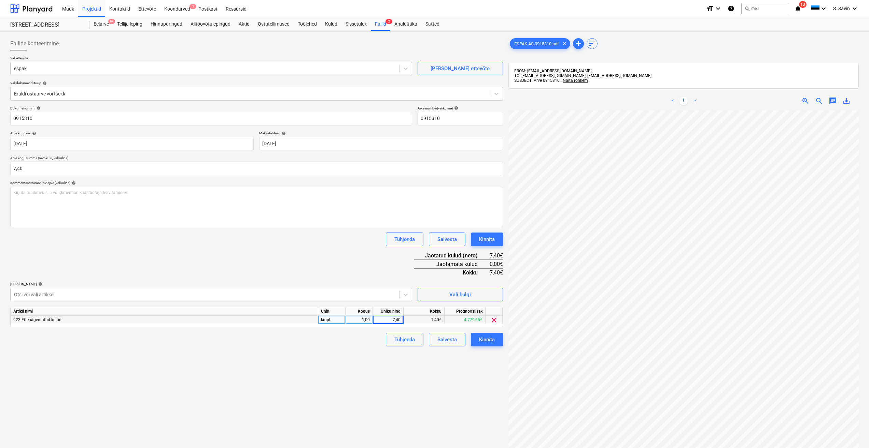
click at [374, 341] on div "Tühjenda Salvesta Kinnita" at bounding box center [256, 340] width 493 height 14
click at [491, 336] on div "Kinnita" at bounding box center [487, 340] width 16 height 9
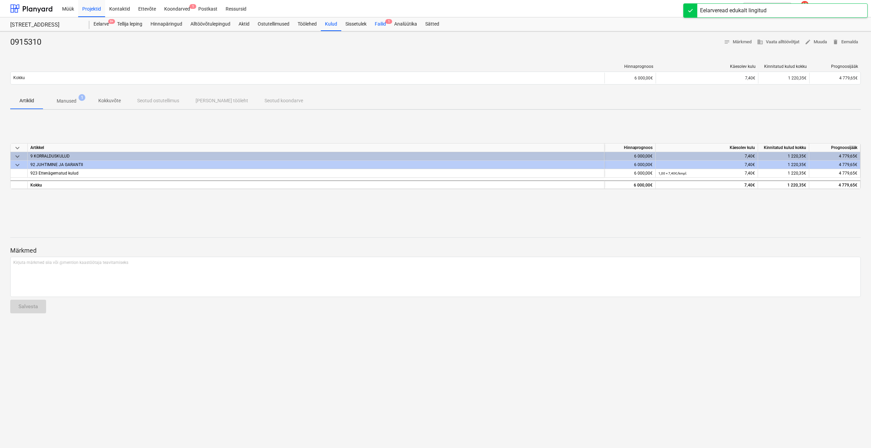
click at [378, 23] on div "Failid 1" at bounding box center [380, 24] width 19 height 14
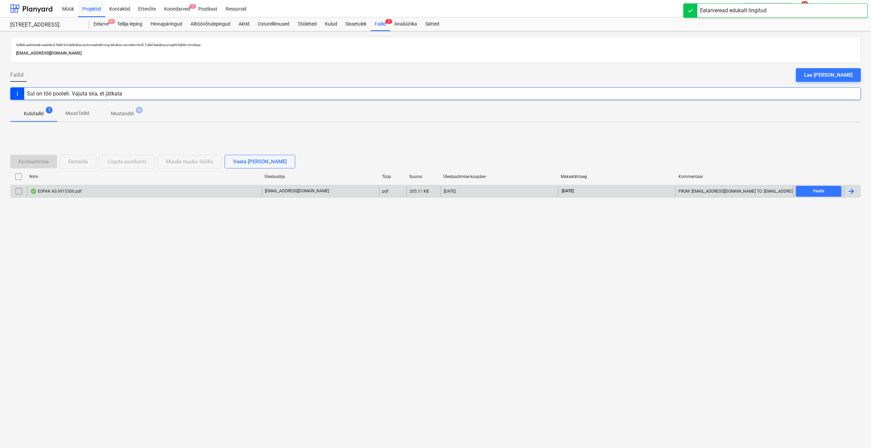
click at [851, 188] on div at bounding box center [851, 191] width 8 height 8
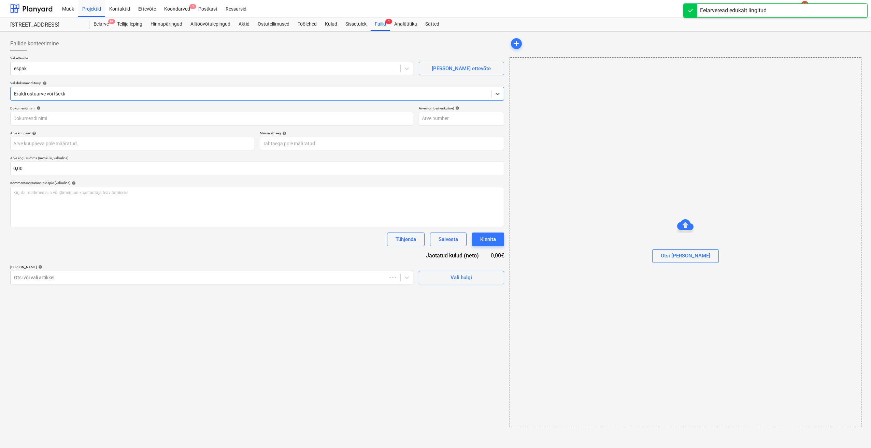
type input "0915306"
type input "[DATE]"
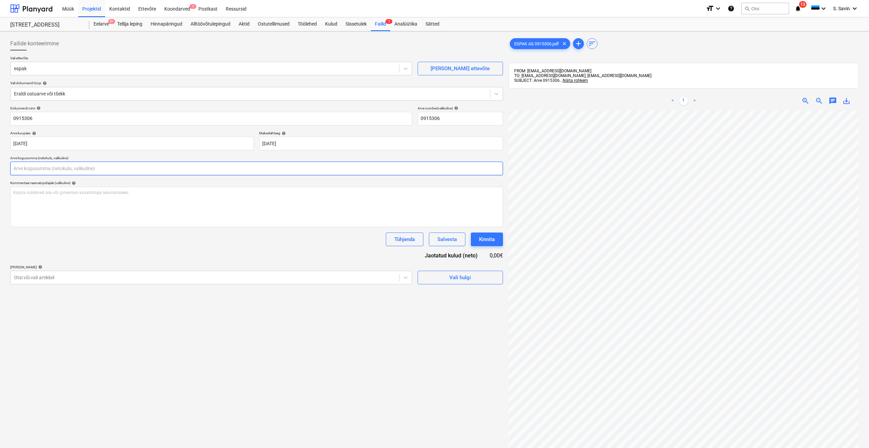
click at [62, 171] on input "text" at bounding box center [256, 169] width 493 height 14
type input "23,18"
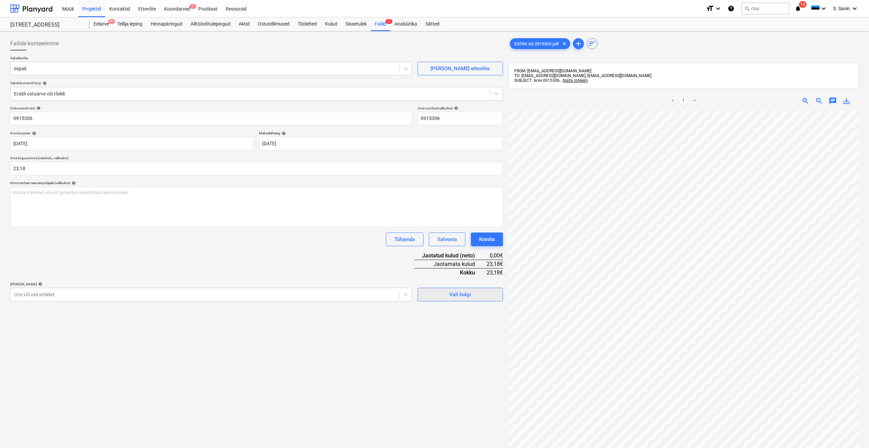
click at [441, 301] on button "Vali hulgi" at bounding box center [459, 295] width 85 height 14
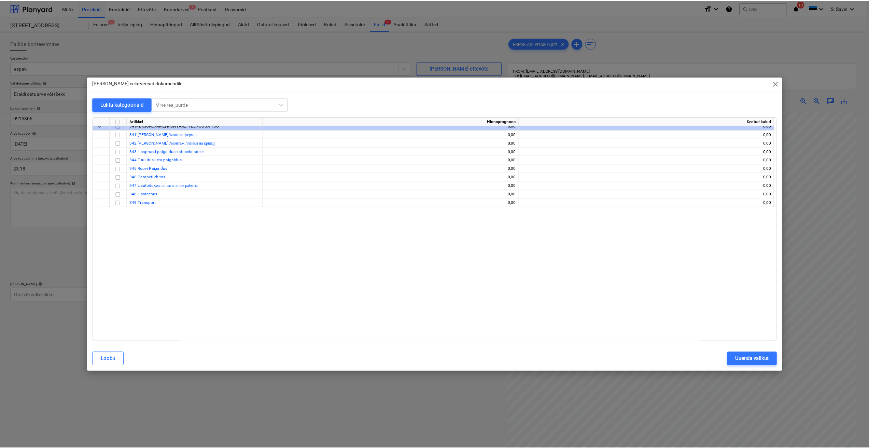
scroll to position [1809, 0]
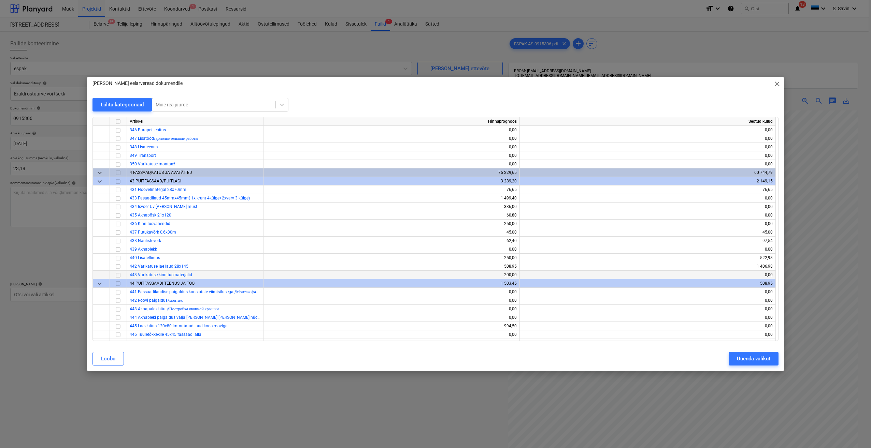
click at [117, 276] on input "checkbox" at bounding box center [118, 275] width 8 height 8
click at [738, 357] on div "Uuenda valikut" at bounding box center [753, 359] width 33 height 9
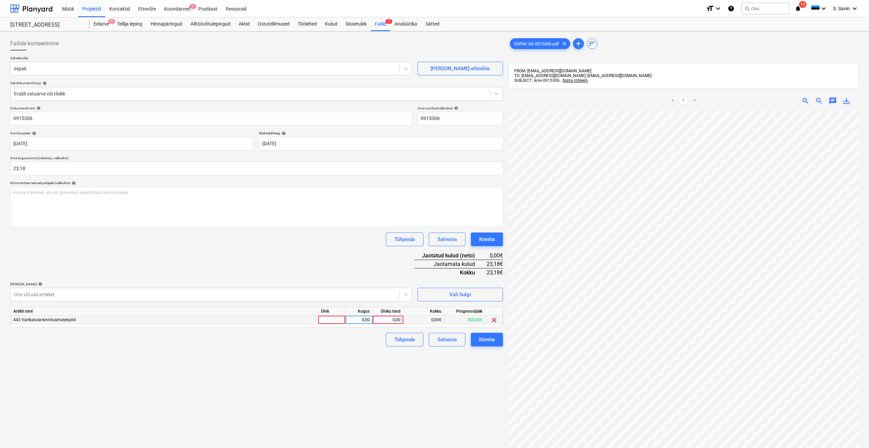
click at [324, 318] on div at bounding box center [331, 320] width 27 height 9
type input "kmpl."
click at [350, 321] on div "0,00" at bounding box center [359, 320] width 22 height 9
type input "1"
click at [392, 319] on div "0,00" at bounding box center [387, 320] width 25 height 9
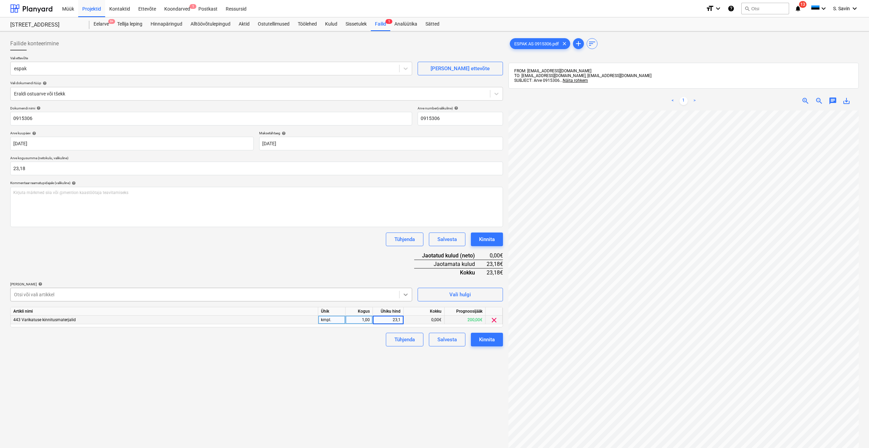
type input "23,18"
click at [373, 347] on div "Failide konteerimine Vali ettevõte espak [PERSON_NAME] uus ettevõte Vali dokume…" at bounding box center [257, 288] width 498 height 509
click at [476, 339] on button "Kinnita" at bounding box center [487, 340] width 32 height 14
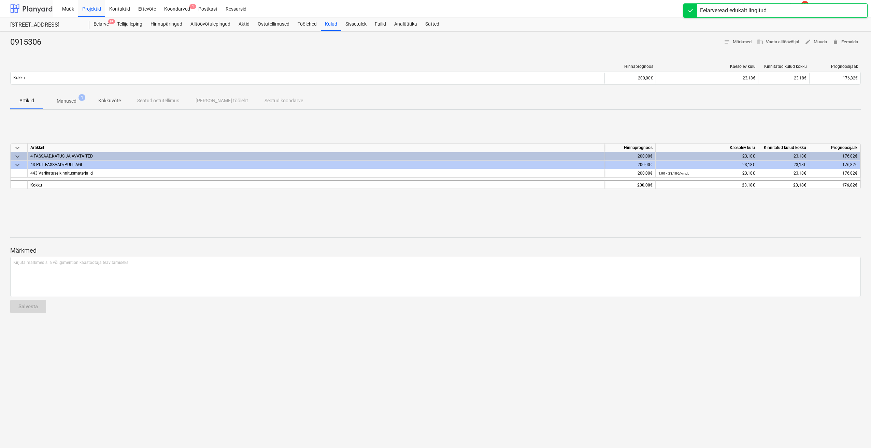
click at [24, 7] on div at bounding box center [31, 8] width 42 height 17
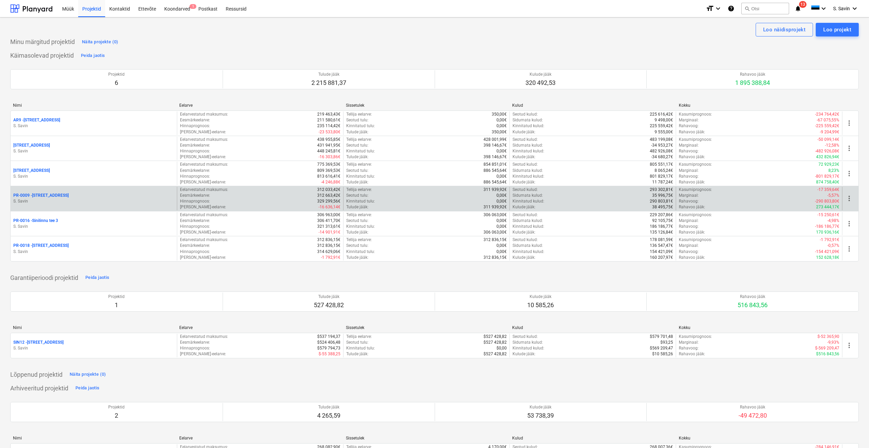
click at [117, 200] on p "S. Savin" at bounding box center [93, 202] width 161 height 6
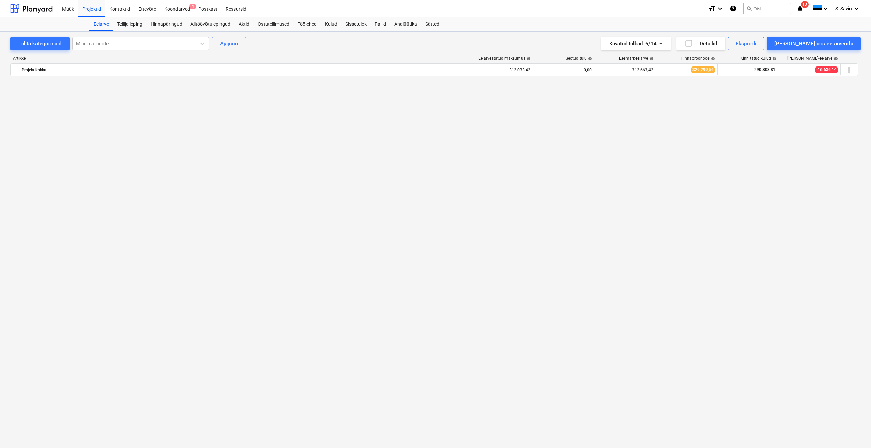
scroll to position [1656, 0]
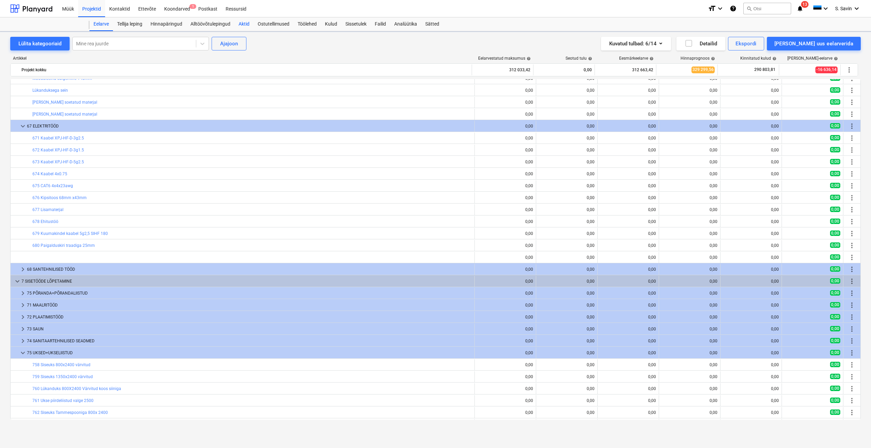
click at [245, 27] on div "Aktid" at bounding box center [243, 24] width 19 height 14
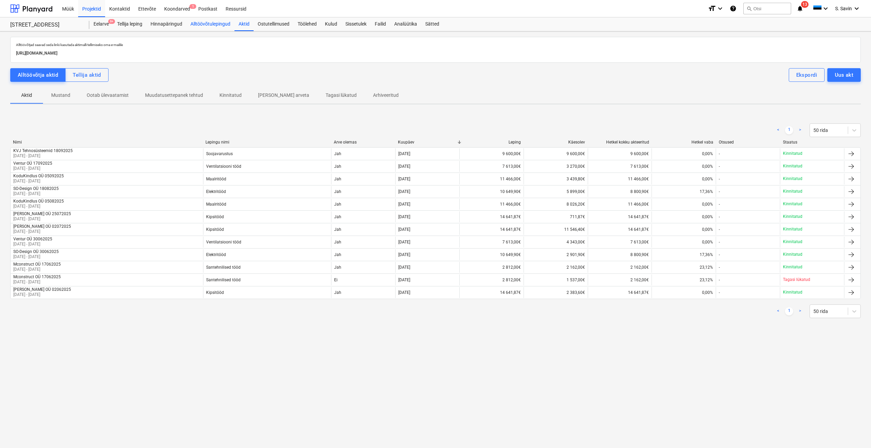
click at [205, 19] on div "Alltöövõtulepingud" at bounding box center [210, 24] width 48 height 14
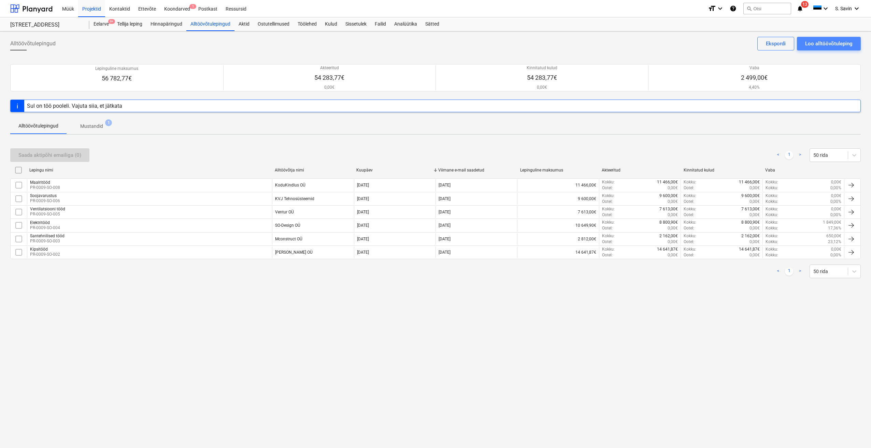
click at [833, 43] on div "Loo alltöövõtuleping" at bounding box center [828, 43] width 47 height 9
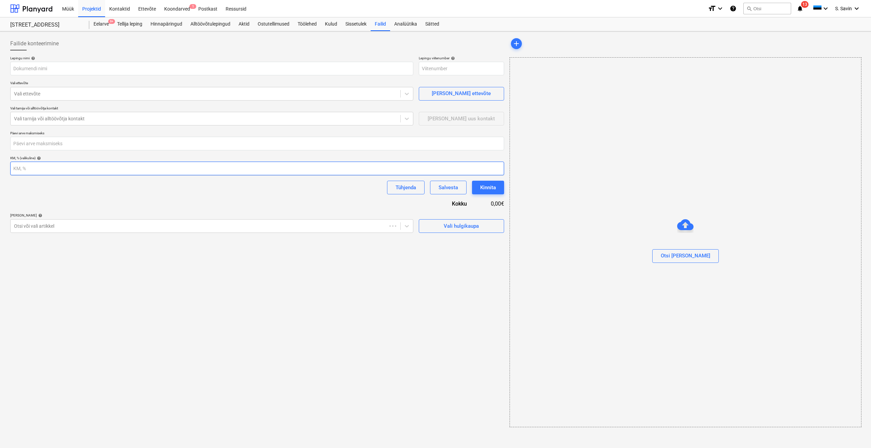
type input "PR-0009-SO-010"
click at [212, 23] on div "Alltöövõtulepingud" at bounding box center [210, 24] width 48 height 14
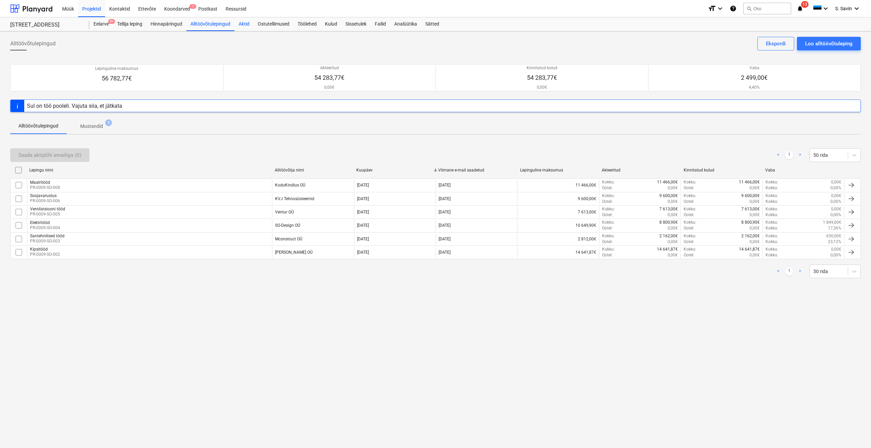
click at [244, 27] on div "Aktid" at bounding box center [243, 24] width 19 height 14
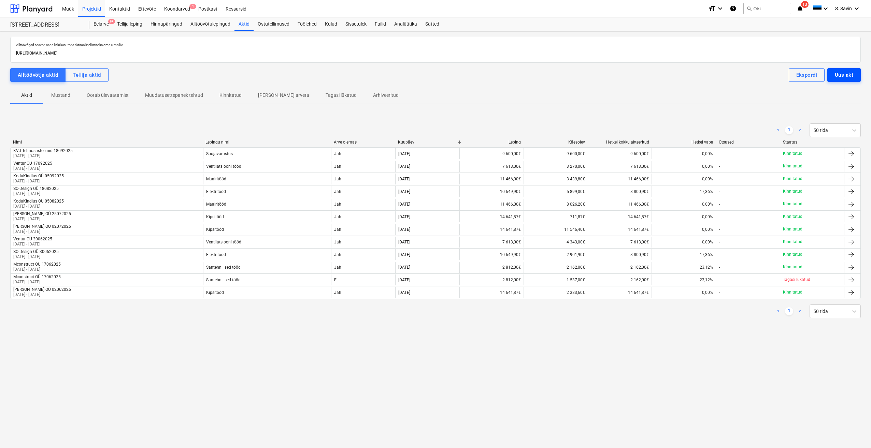
click at [846, 77] on div "Uus akt" at bounding box center [844, 75] width 18 height 9
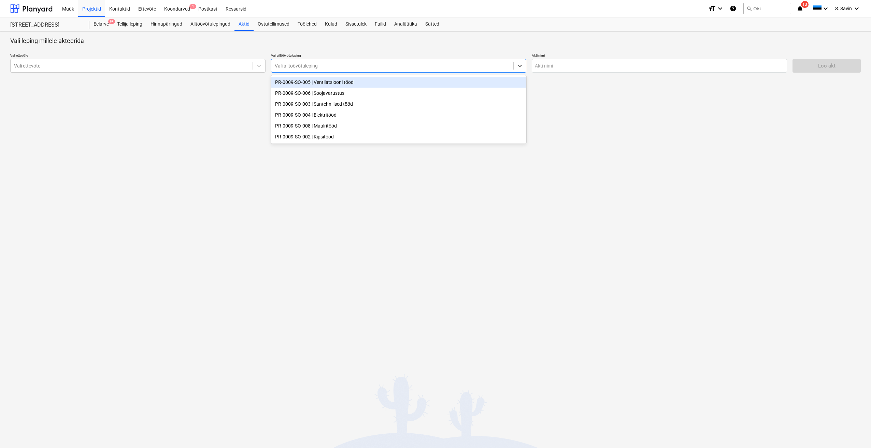
click at [335, 69] on div at bounding box center [392, 65] width 235 height 7
click at [243, 71] on div "Vali ettevõte" at bounding box center [137, 66] width 255 height 14
click at [311, 66] on div at bounding box center [392, 65] width 235 height 7
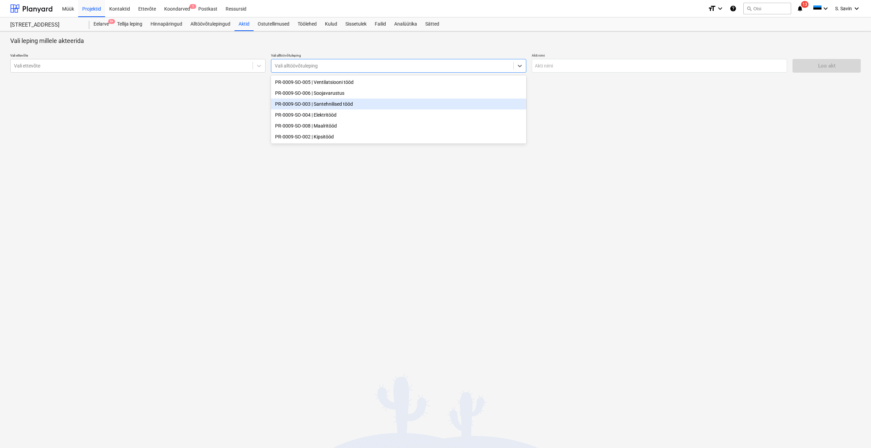
click at [296, 108] on div "PR-0009-SO-003 | Santehnilised tööd" at bounding box center [398, 104] width 255 height 11
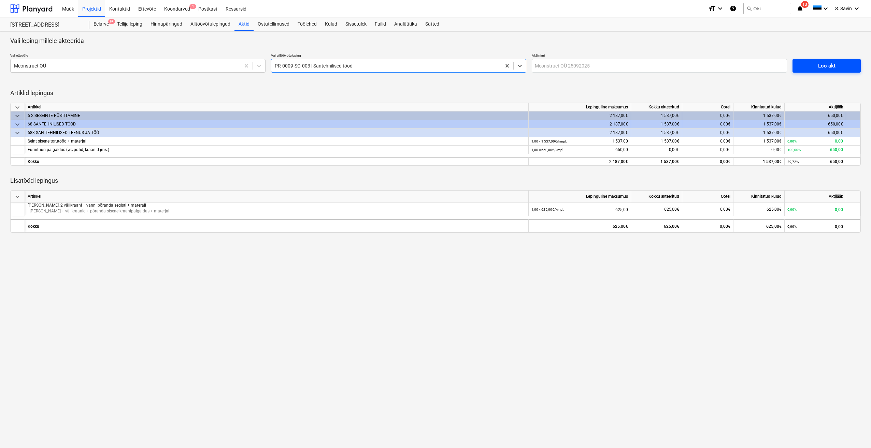
click at [838, 67] on span "Loo akt" at bounding box center [827, 65] width 52 height 9
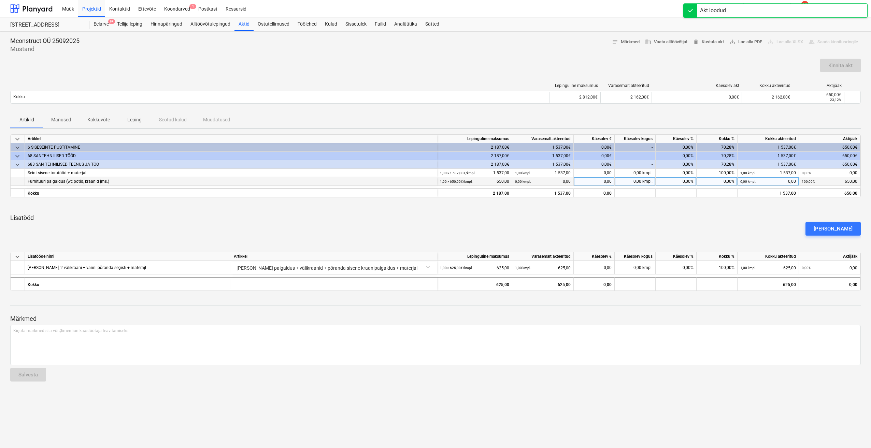
click at [673, 182] on div "0,00%" at bounding box center [676, 181] width 41 height 9
type input "100"
click at [666, 219] on div "[PERSON_NAME]" at bounding box center [436, 228] width 856 height 19
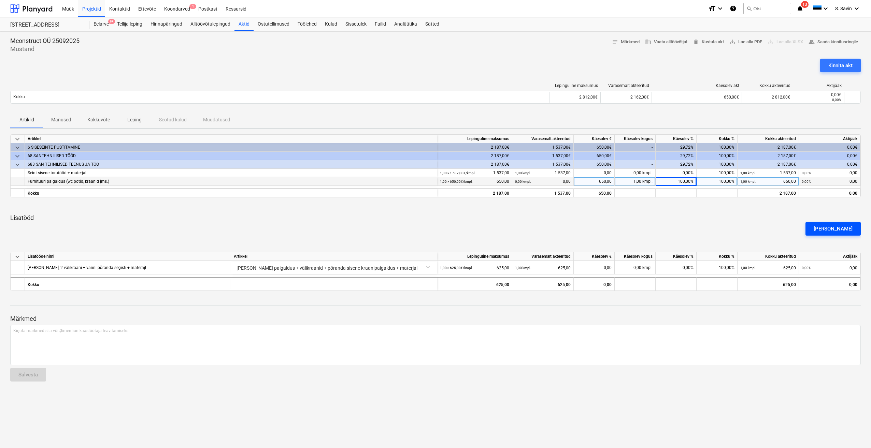
click at [844, 230] on div "[PERSON_NAME]" at bounding box center [833, 229] width 39 height 9
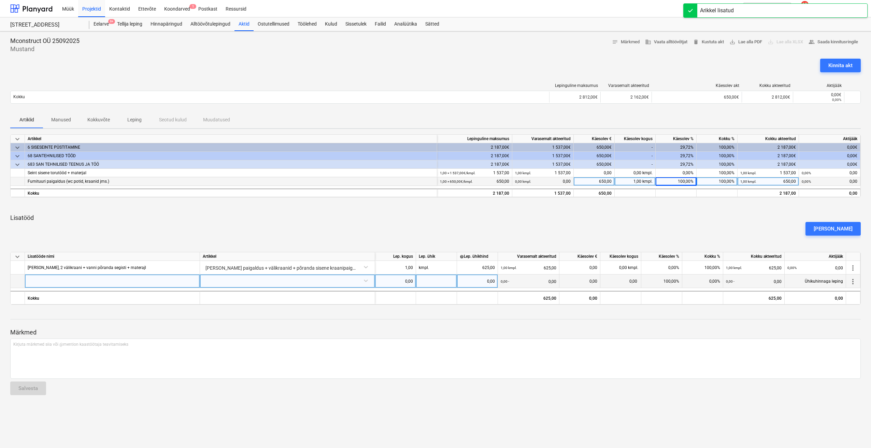
click at [135, 283] on div at bounding box center [112, 282] width 175 height 14
type input "Köögi muudatus"
click at [399, 280] on div "0,00" at bounding box center [395, 282] width 35 height 14
type input "1"
click at [428, 283] on div at bounding box center [436, 282] width 41 height 14
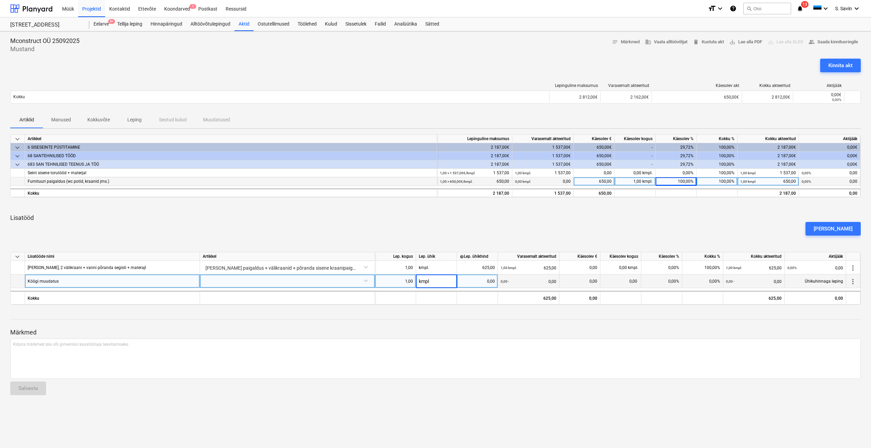
type input "kmpl."
click at [475, 285] on div "0,00" at bounding box center [477, 282] width 35 height 14
type input "225"
click at [453, 317] on div "Märkmed Kirjuta märkmed siia või @mention kaastöötaja teavitamiseks ﻿ Salvesta" at bounding box center [435, 356] width 851 height 90
click at [141, 281] on div "Köögi muudatus" at bounding box center [112, 282] width 175 height 14
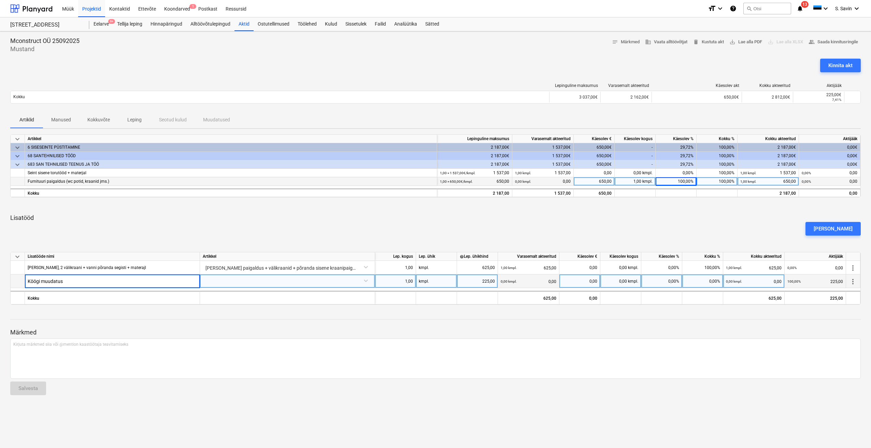
click at [141, 281] on input "Köögi muudatus" at bounding box center [112, 281] width 175 height 13
type input "Köögi muudatus materjal ja töö ( omanikul muutus köögi joonis)"
drag, startPoint x: 179, startPoint y: 281, endPoint x: 22, endPoint y: 285, distance: 157.8
click at [0, 0] on div "Köögi muudatus materjal ja töö ( omanikul muutus köögi joonis) 1,00 kmpl. 225,0…" at bounding box center [0, 0] width 0 height 0
click at [261, 288] on div at bounding box center [287, 282] width 175 height 14
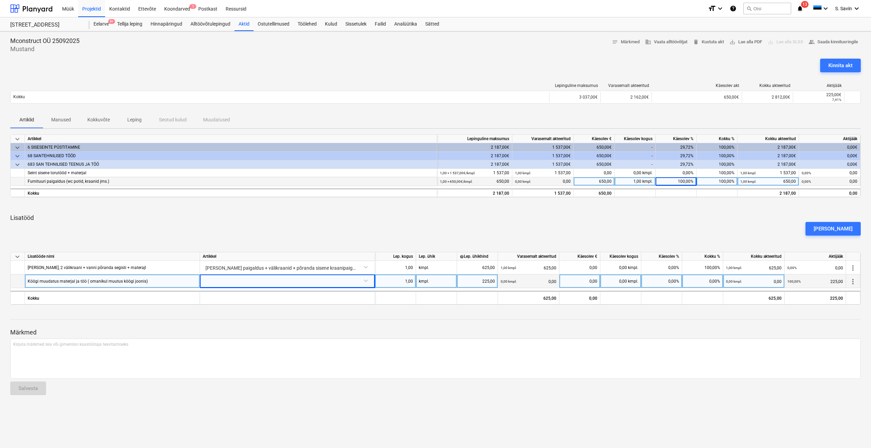
click at [258, 283] on div at bounding box center [287, 281] width 169 height 12
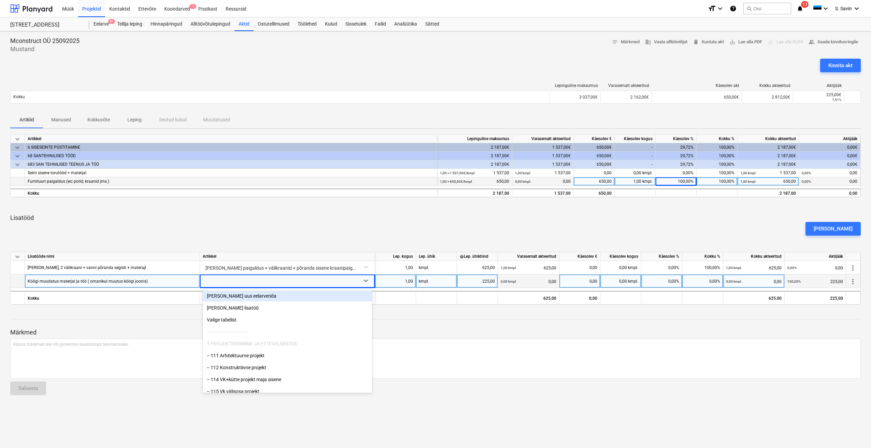
click at [246, 297] on div "[PERSON_NAME] uus eelarverida" at bounding box center [287, 296] width 169 height 11
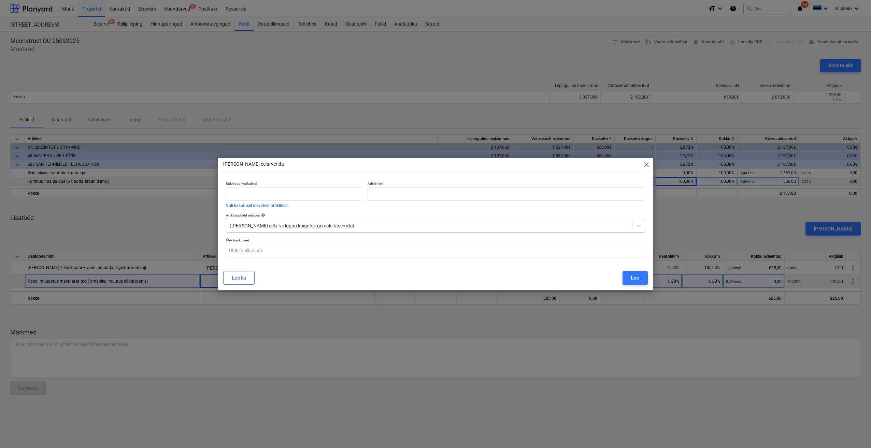
click at [256, 229] on div at bounding box center [429, 226] width 399 height 7
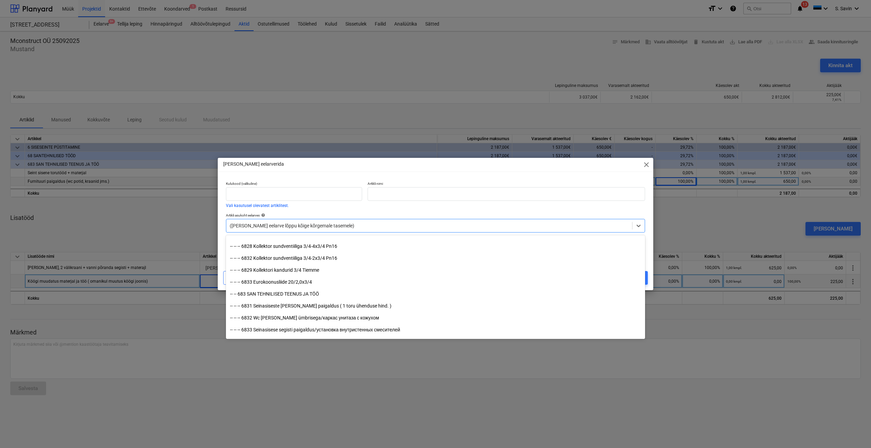
scroll to position [5256, 0]
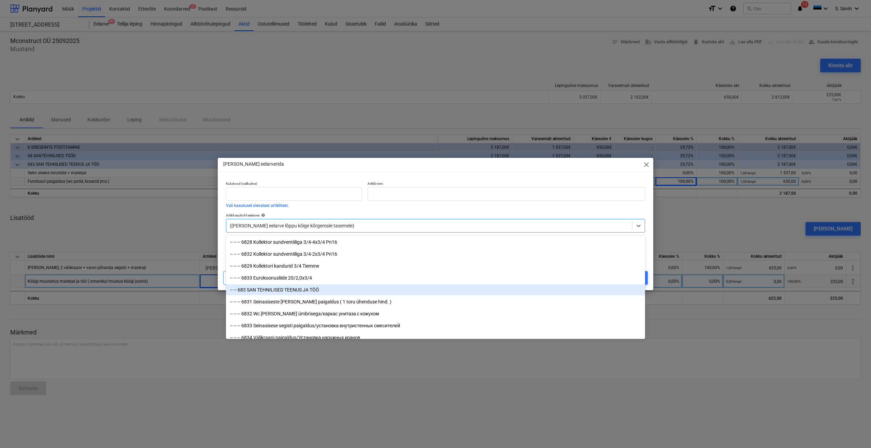
click at [261, 294] on div "-- -- 683 SAN TEHNILISED TEENUS JA TÖÖ" at bounding box center [435, 290] width 419 height 11
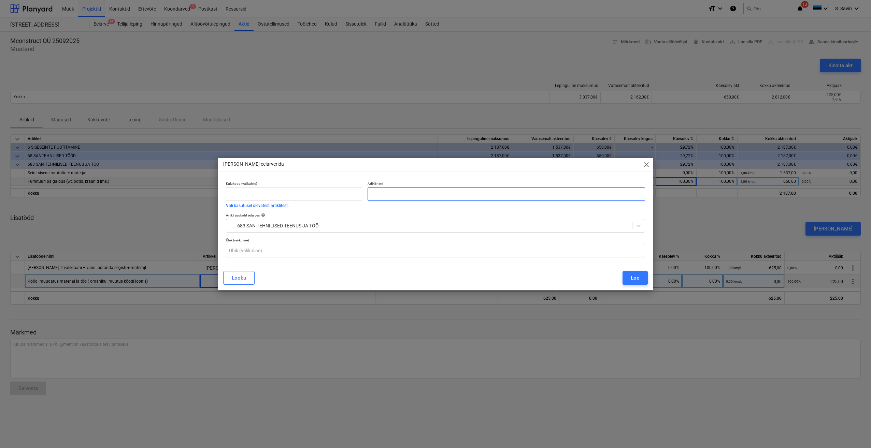
click at [387, 193] on input "text" at bounding box center [506, 194] width 277 height 14
drag, startPoint x: 387, startPoint y: 193, endPoint x: 387, endPoint y: 197, distance: 4.1
paste input "Köögi muudatus materjal ja töö ( omanikul muutus köögi joonis)"
type input "Köögi muudatus materjal ja töö ( omanikul muutus köögi joonis)"
click at [635, 276] on div "Loo" at bounding box center [635, 278] width 9 height 9
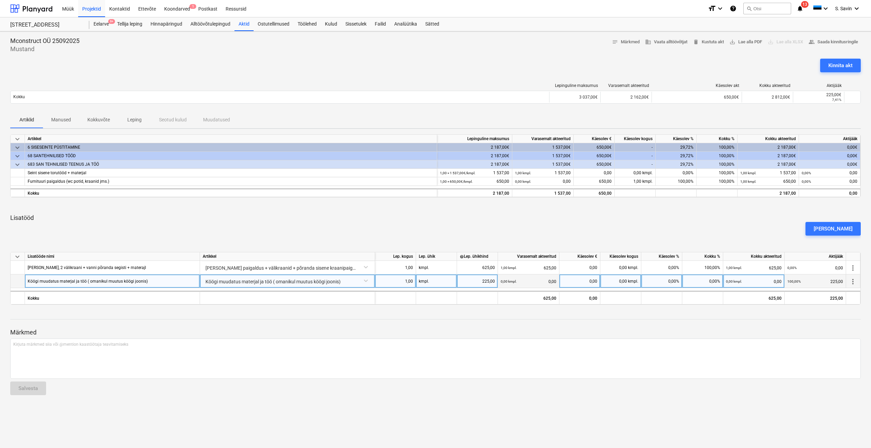
click at [665, 283] on div "0,00%" at bounding box center [661, 282] width 41 height 14
type input "100"
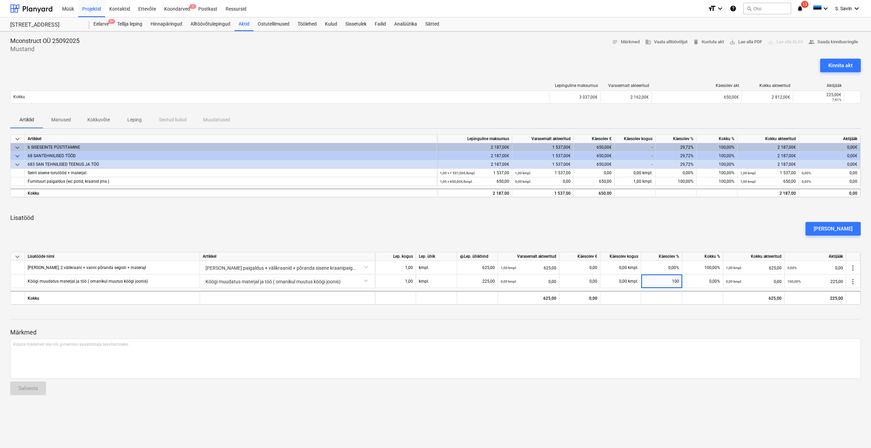
click at [665, 232] on div "[PERSON_NAME]" at bounding box center [436, 228] width 856 height 19
click at [845, 67] on div "Kinnita akt" at bounding box center [840, 65] width 24 height 9
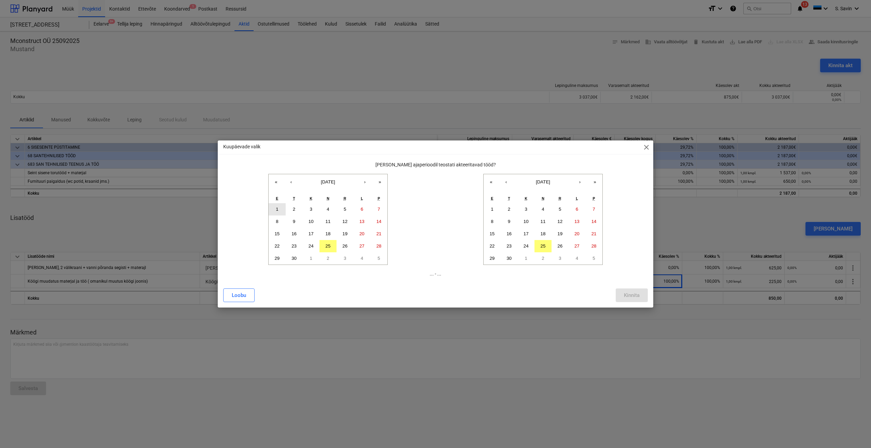
click at [277, 208] on abbr "1" at bounding box center [277, 209] width 2 height 5
click at [328, 248] on abbr "25" at bounding box center [328, 246] width 5 height 5
click at [277, 208] on abbr "1" at bounding box center [277, 209] width 2 height 5
click at [540, 249] on button "25" at bounding box center [542, 246] width 17 height 12
click at [639, 295] on div "Kinnita" at bounding box center [632, 295] width 16 height 9
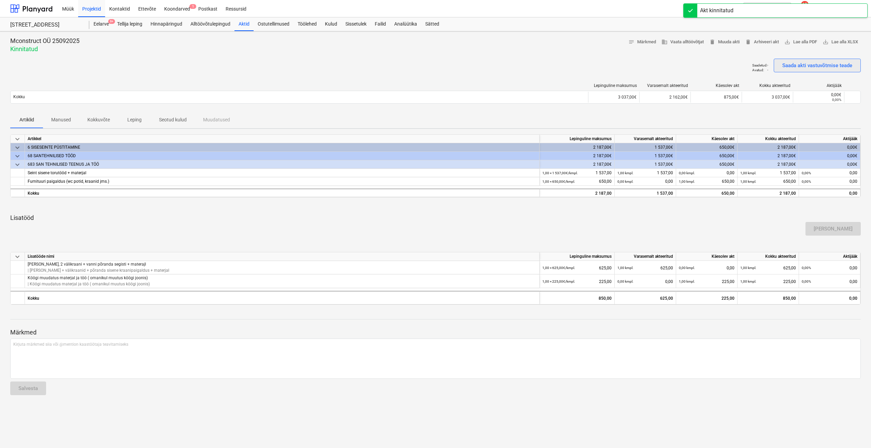
click at [789, 69] on div "Saada akti vastuvõtmise teade" at bounding box center [817, 65] width 70 height 9
click at [402, 72] on div "Saadetud : 25.09.2025 11:04:51 Avatud : - Saada akti vastuvõtmise teade" at bounding box center [435, 68] width 851 height 19
click at [43, 12] on div at bounding box center [31, 8] width 42 height 17
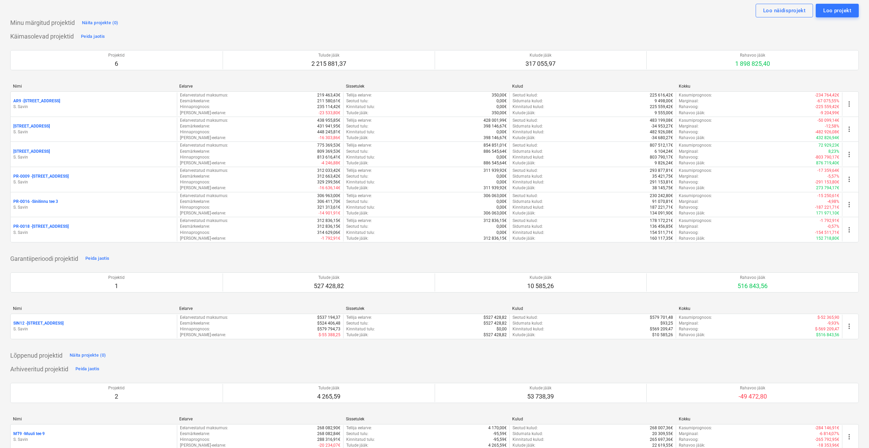
scroll to position [34, 0]
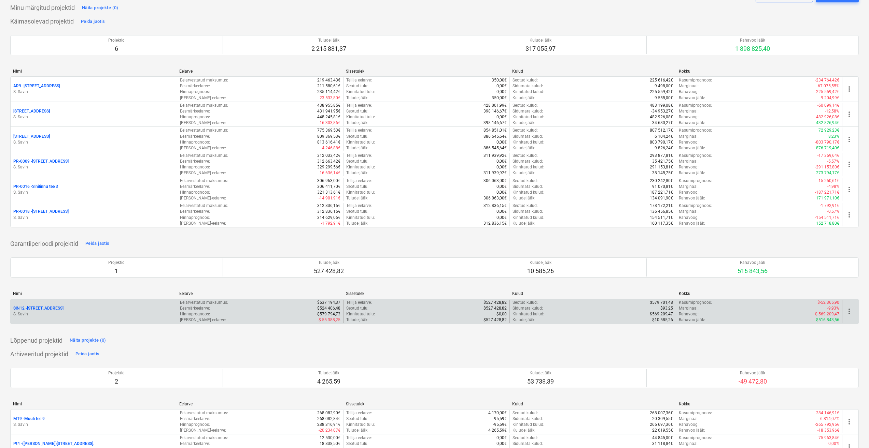
drag, startPoint x: 371, startPoint y: 321, endPoint x: 383, endPoint y: 323, distance: 12.2
click at [383, 323] on div "Tulude jääk : $527 428,82" at bounding box center [426, 320] width 160 height 6
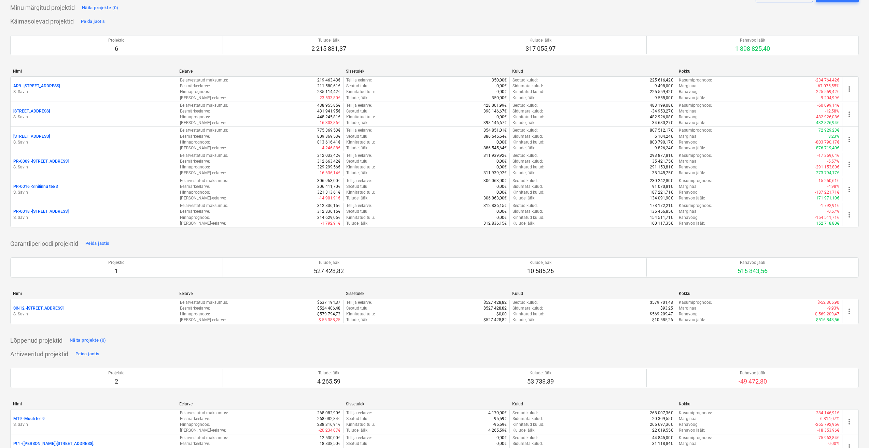
drag, startPoint x: 371, startPoint y: 319, endPoint x: 381, endPoint y: 325, distance: 11.8
click at [382, 325] on div "Nimi Eelarve Sissetulek Kulud Kokku SIN12 - Sinilille tee 12 S. Savin Eelarvest…" at bounding box center [434, 309] width 848 height 36
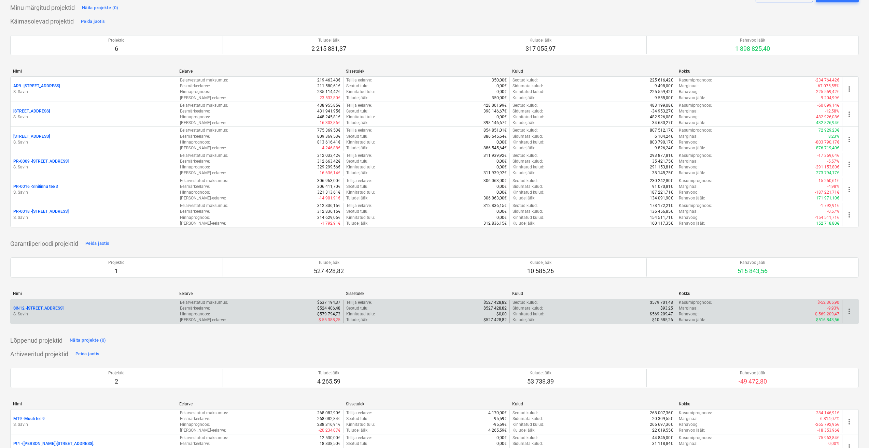
click at [374, 324] on div "SIN12 - Sinilille tee 12 S. Savin Eelarvestatud maksumus : $537 194,37 Eesmärke…" at bounding box center [434, 312] width 848 height 26
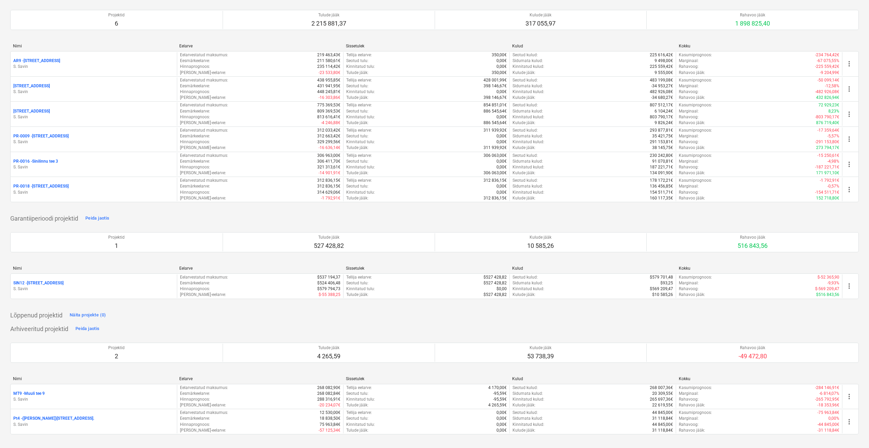
scroll to position [0, 0]
